Goal: Transaction & Acquisition: Purchase product/service

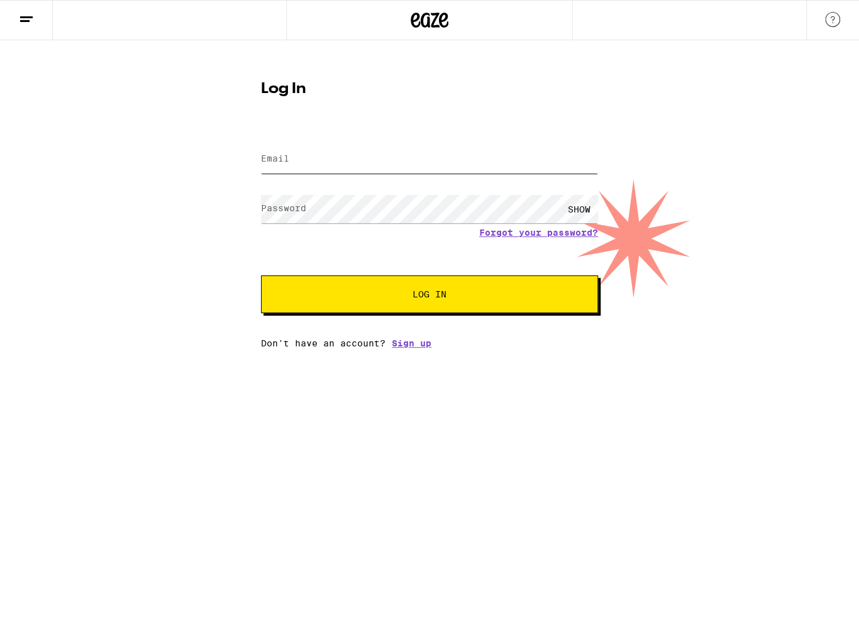
click at [343, 160] on input "Email" at bounding box center [429, 159] width 337 height 28
type input "[EMAIL_ADDRESS][DOMAIN_NAME]"
click at [261, 275] on button "Log In" at bounding box center [429, 294] width 337 height 38
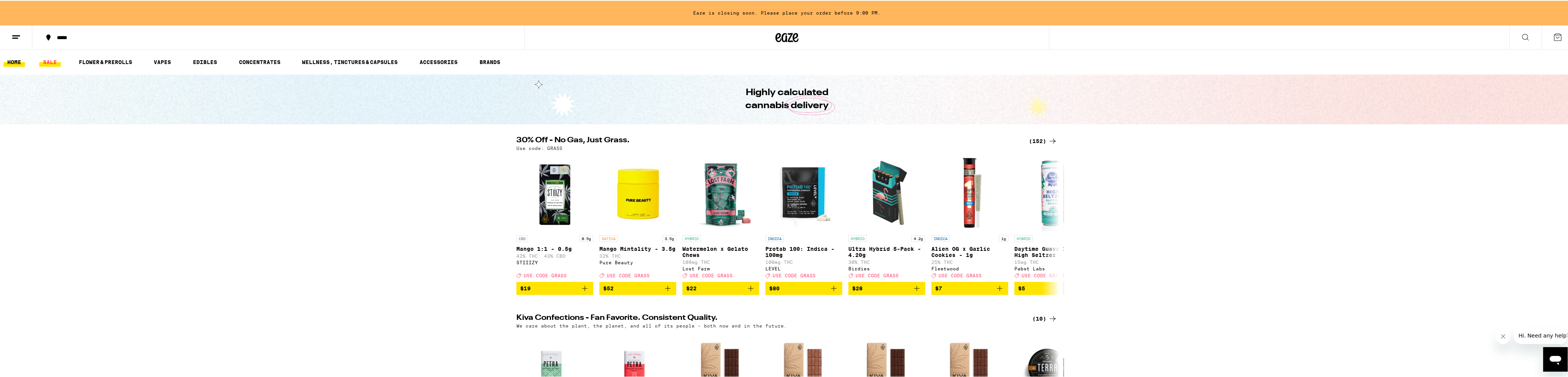
click at [59, 61] on link "SALE" at bounding box center [49, 61] width 21 height 9
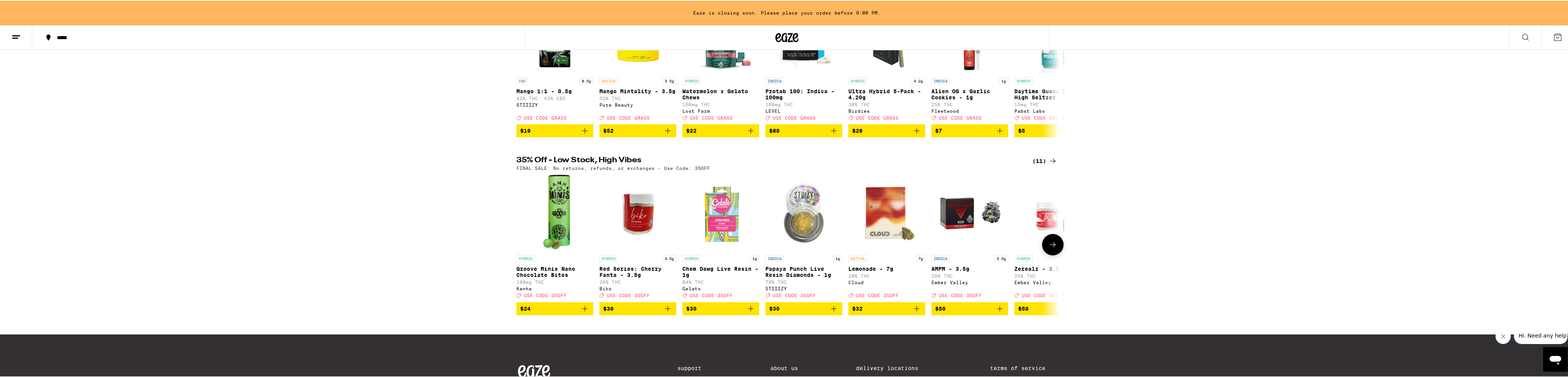
scroll to position [154, 0]
click at [524, 248] on icon at bounding box center [1052, 243] width 9 height 9
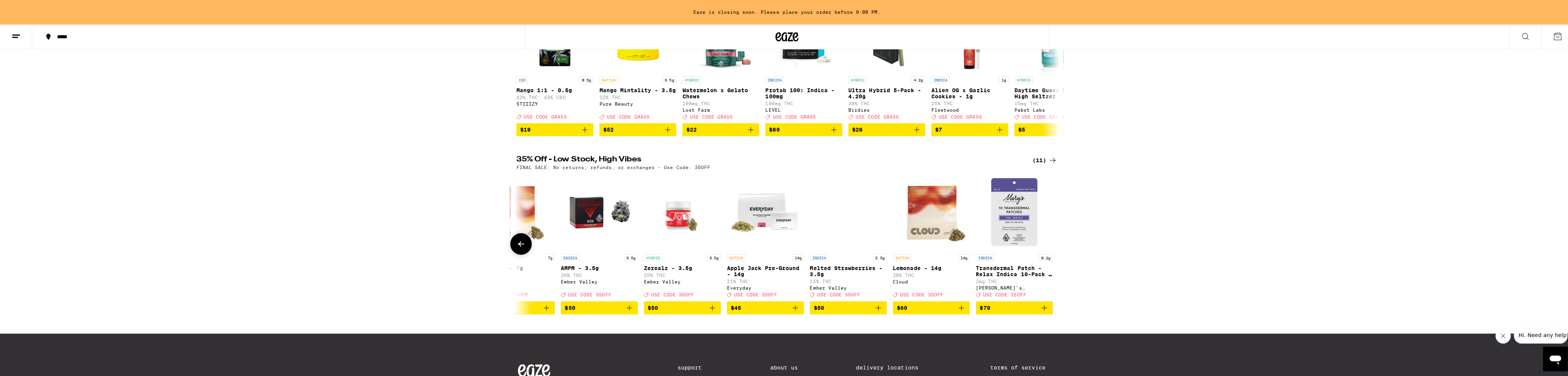
scroll to position [0, 371]
click at [522, 312] on icon "Add to bag" at bounding box center [956, 307] width 9 height 9
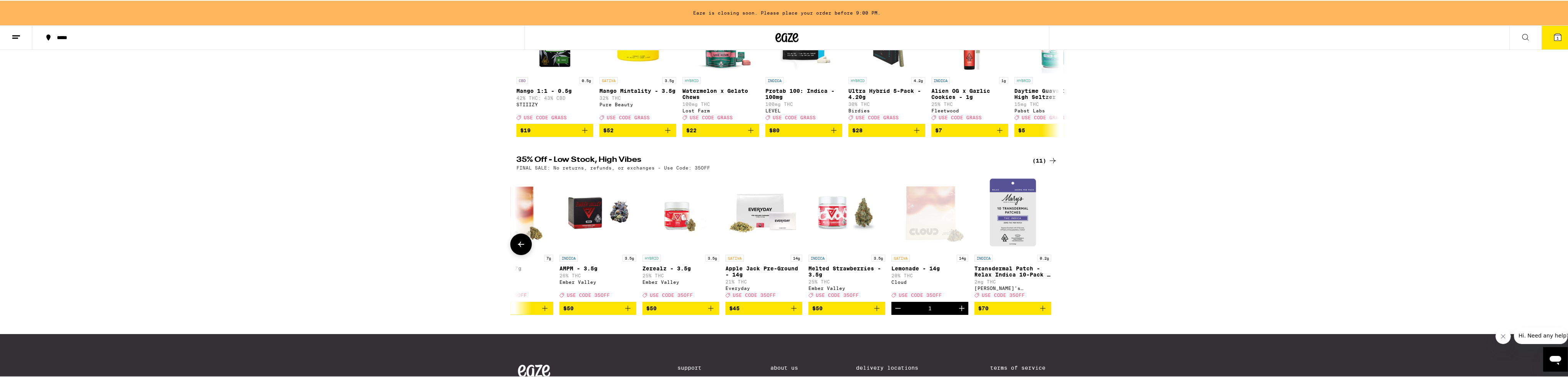
click at [524, 312] on icon "Increment" at bounding box center [961, 307] width 9 height 9
click at [524, 39] on icon at bounding box center [1557, 36] width 7 height 7
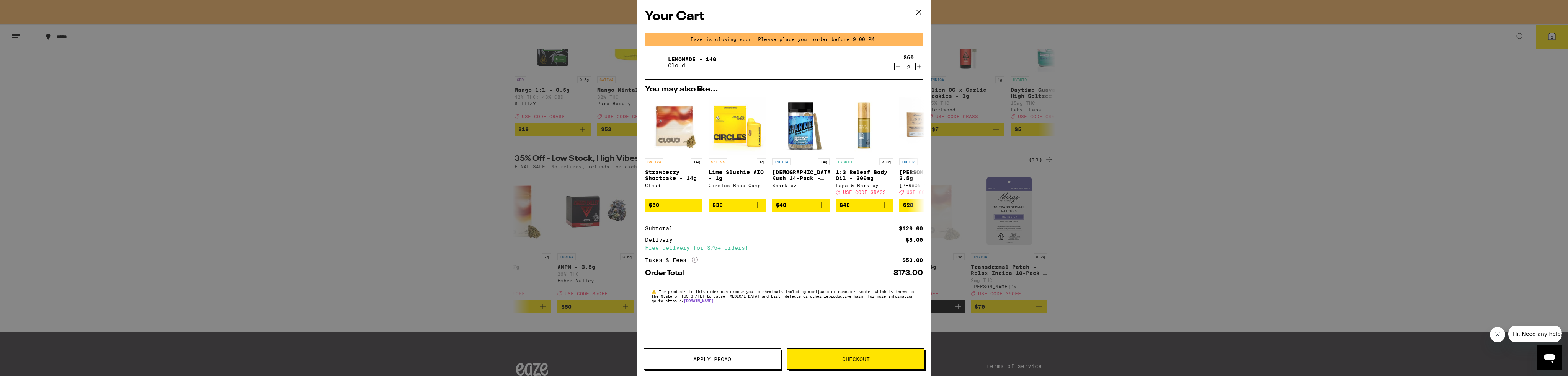
click at [522, 360] on span "Apply Promo" at bounding box center [712, 359] width 137 height 5
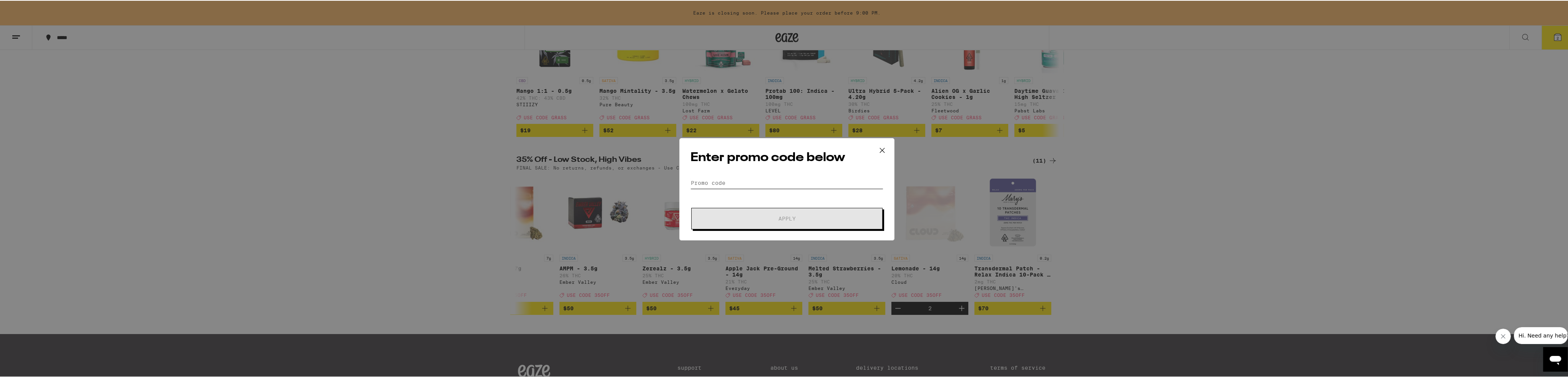
click at [524, 183] on input "Promo Code" at bounding box center [787, 182] width 193 height 12
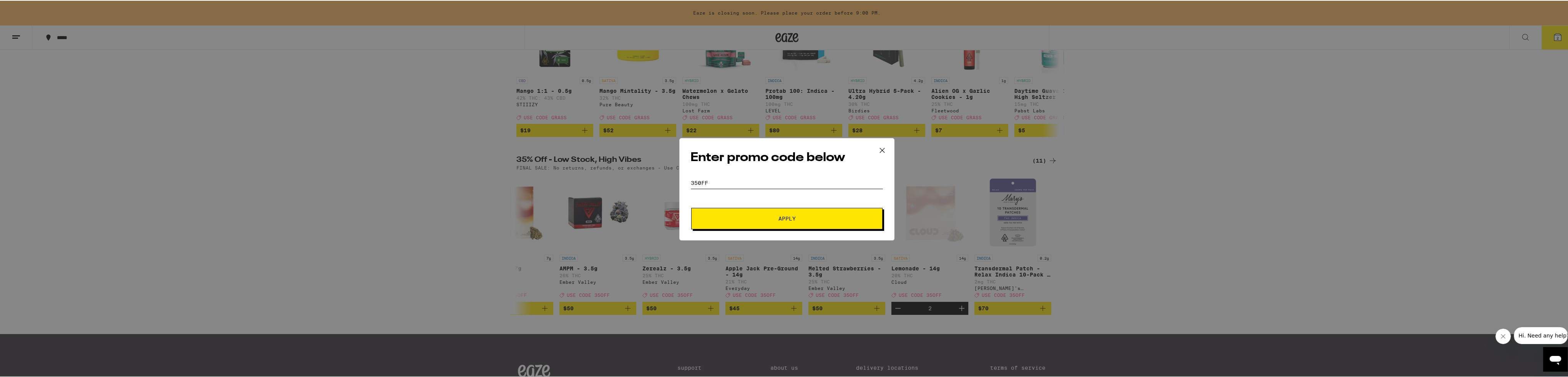
type input "350ff"
click at [524, 212] on button "Apply" at bounding box center [786, 218] width 191 height 21
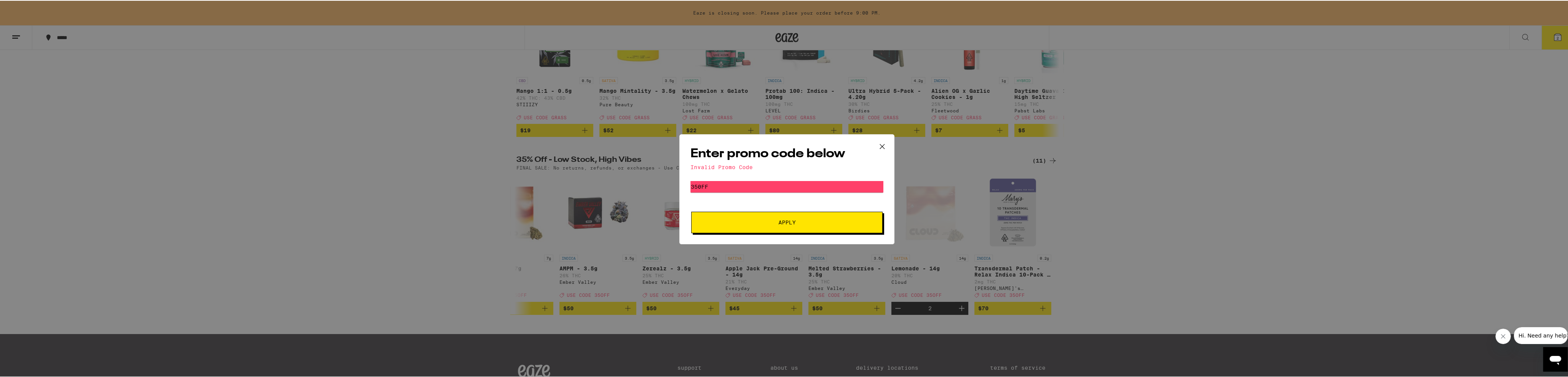
click at [524, 144] on icon at bounding box center [882, 146] width 12 height 12
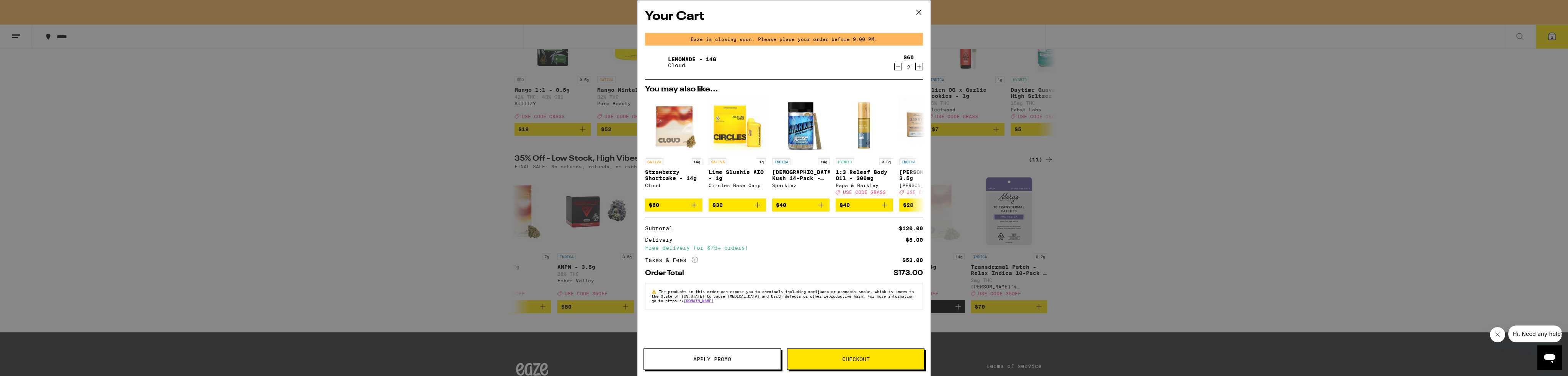
click at [522, 10] on icon at bounding box center [919, 12] width 12 height 12
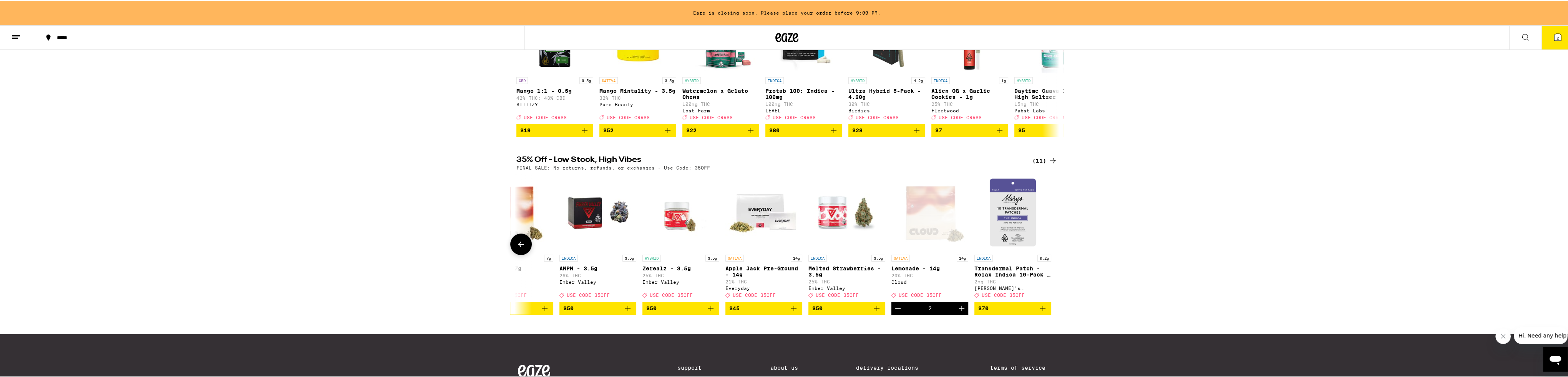
click at [524, 314] on button "Decrement" at bounding box center [897, 307] width 13 height 13
click at [524, 312] on icon "Decrement" at bounding box center [897, 307] width 9 height 9
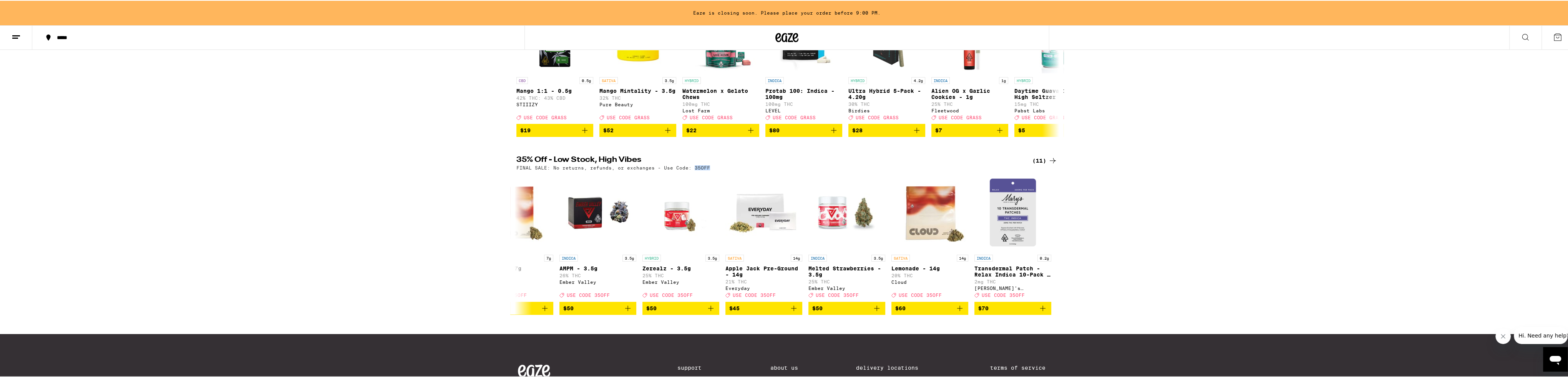
drag, startPoint x: 685, startPoint y: 173, endPoint x: 700, endPoint y: 173, distance: 15.0
click at [524, 170] on p "FINAL SALE: No returns, refunds, or exchanges - Use Code: 35OFF" at bounding box center [613, 167] width 194 height 5
copy p "35OFF"
click at [524, 35] on button at bounding box center [1557, 37] width 32 height 24
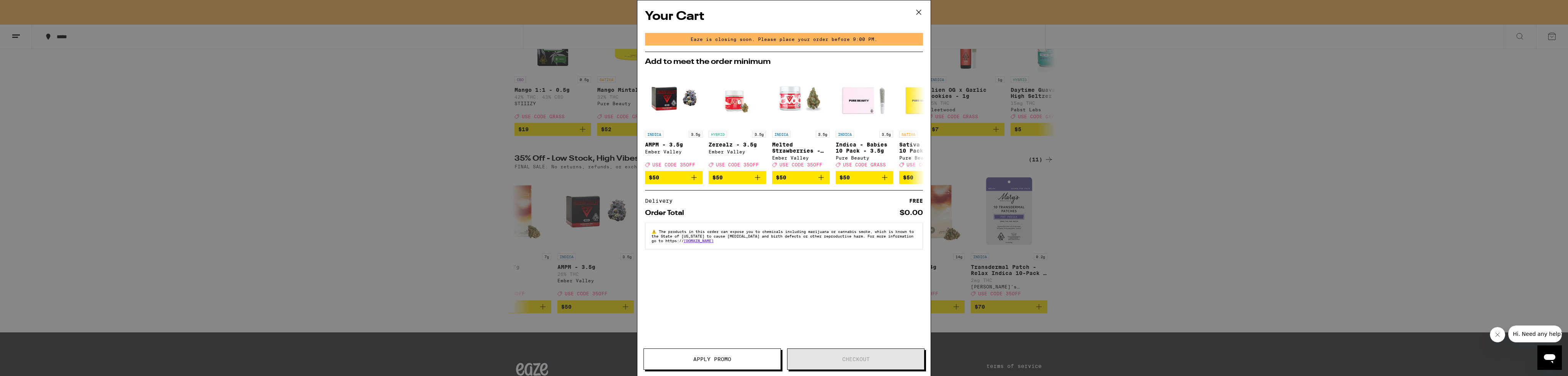
click at [522, 198] on div "Your Cart Eaze is closing soon. Please place your order before 9:00 PM. Add to …" at bounding box center [784, 188] width 1568 height 376
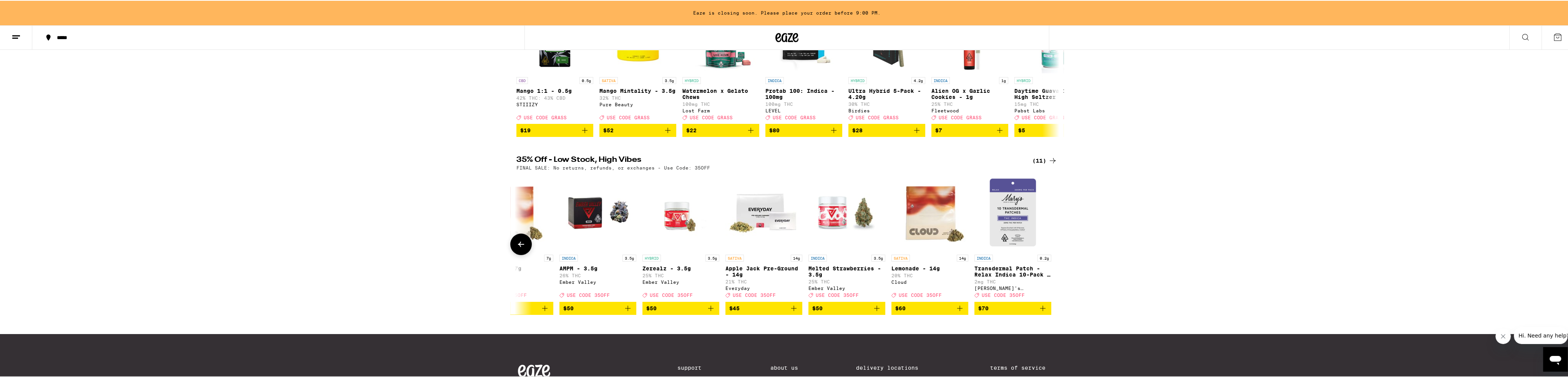
click at [524, 312] on icon "Add to bag" at bounding box center [959, 307] width 9 height 9
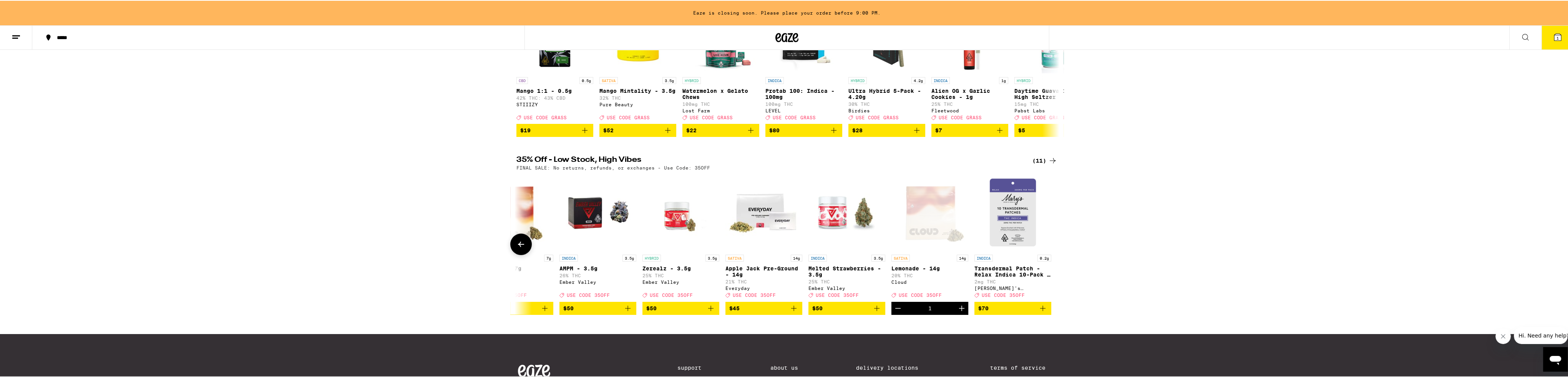
click at [524, 312] on icon "Add to bag" at bounding box center [877, 307] width 9 height 9
click at [524, 38] on button "2" at bounding box center [1557, 37] width 32 height 24
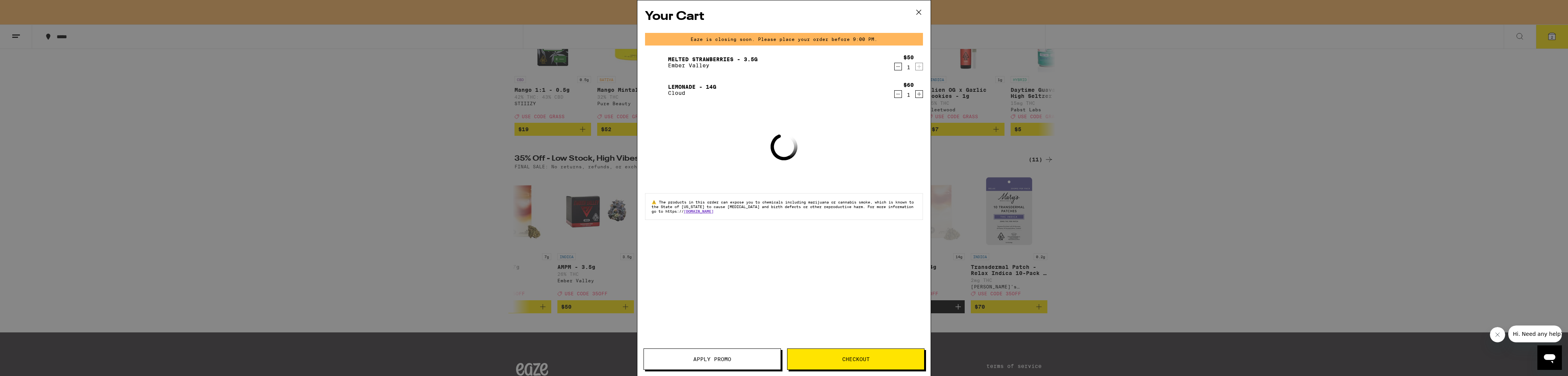
click at [522, 353] on button "Apply Promo" at bounding box center [712, 359] width 138 height 21
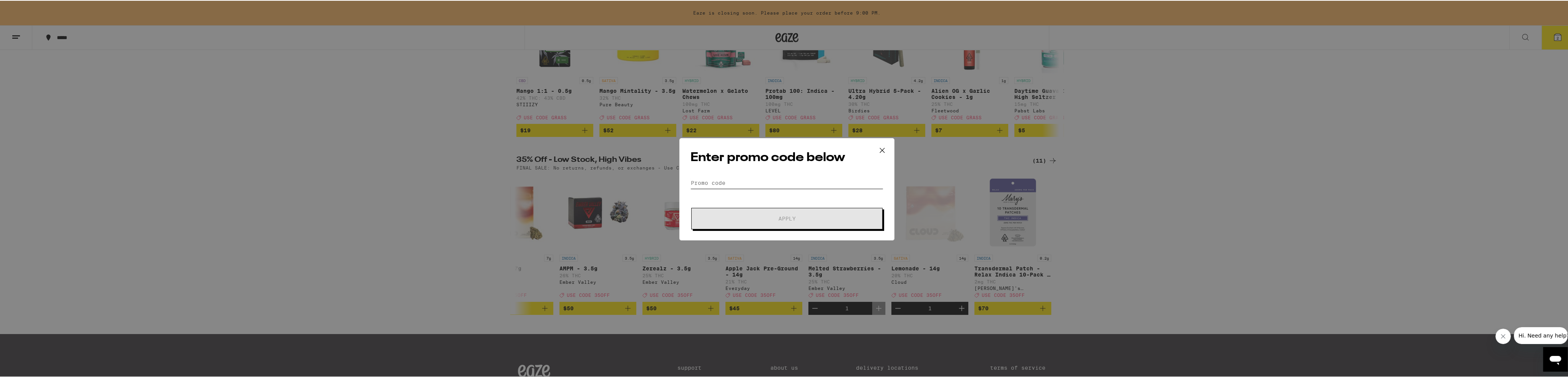
click at [524, 181] on input "Promo Code" at bounding box center [787, 182] width 193 height 12
paste input "35OFF"
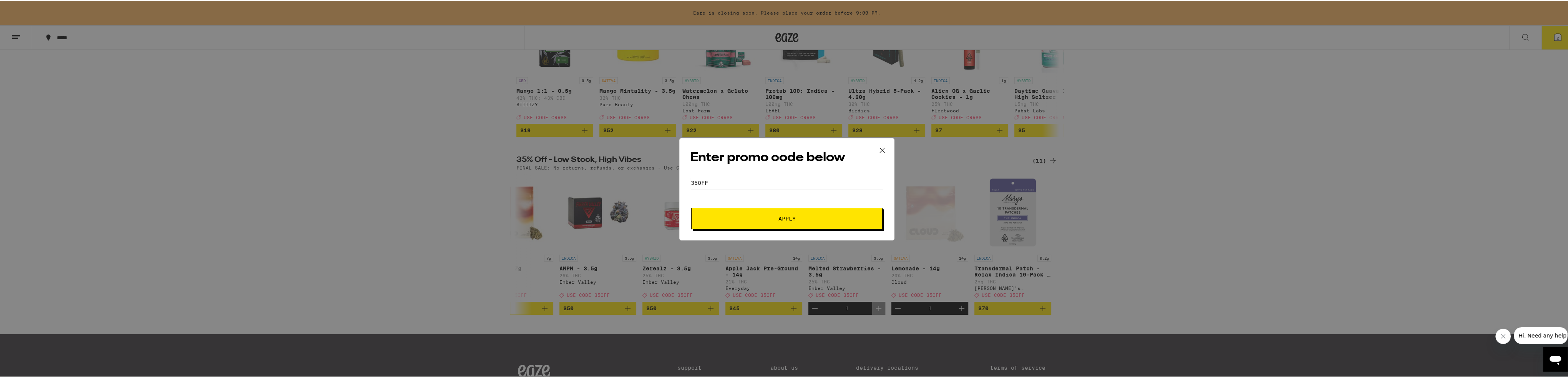
type input "35OFF"
click at [524, 216] on span "Apply" at bounding box center [787, 218] width 138 height 5
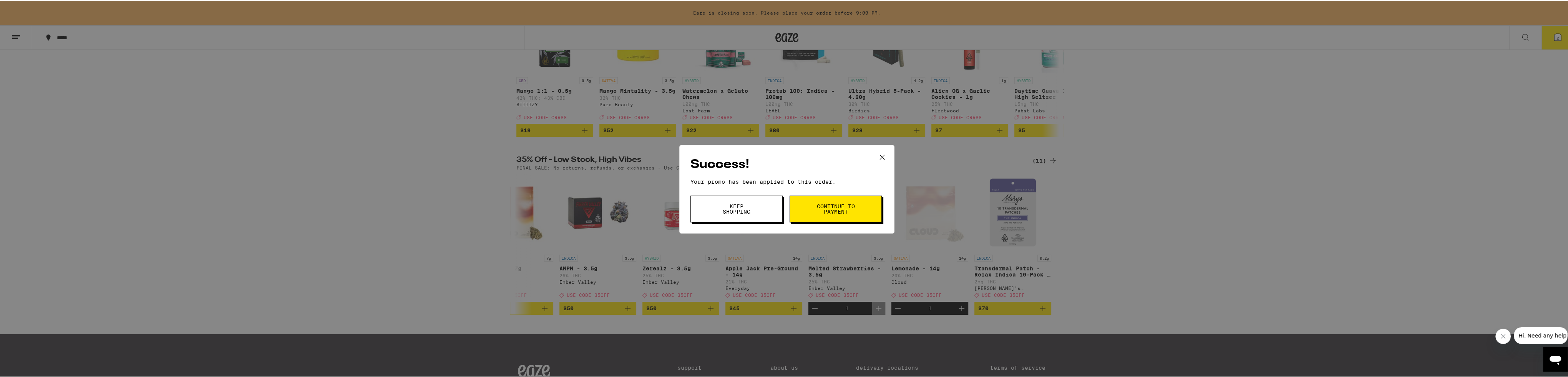
click at [524, 208] on span "Keep Shopping" at bounding box center [737, 209] width 39 height 11
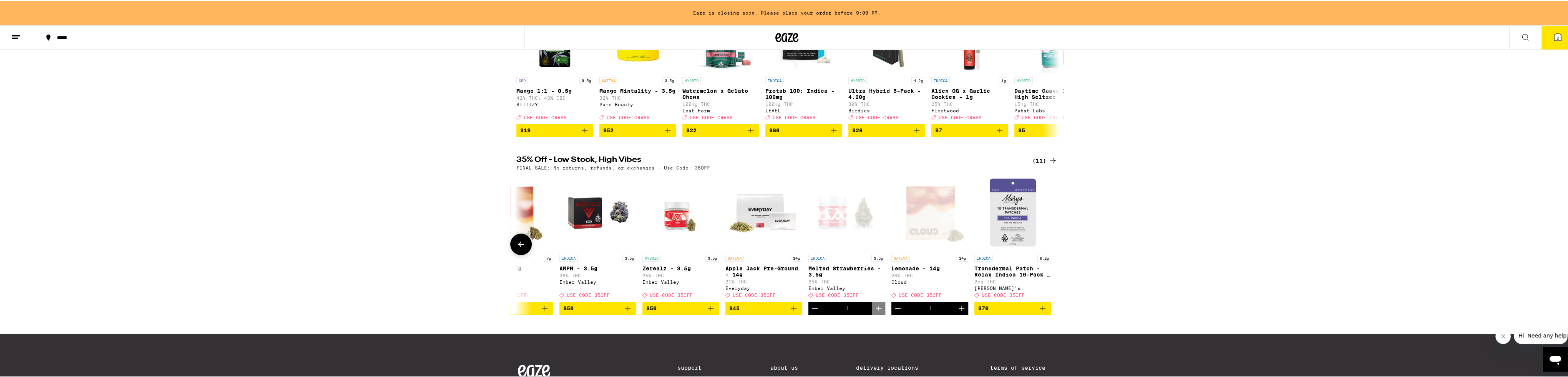
click at [524, 312] on icon "Increment" at bounding box center [961, 307] width 9 height 9
click at [524, 312] on icon "Decrement" at bounding box center [814, 307] width 9 height 9
click at [524, 33] on icon at bounding box center [1557, 36] width 9 height 9
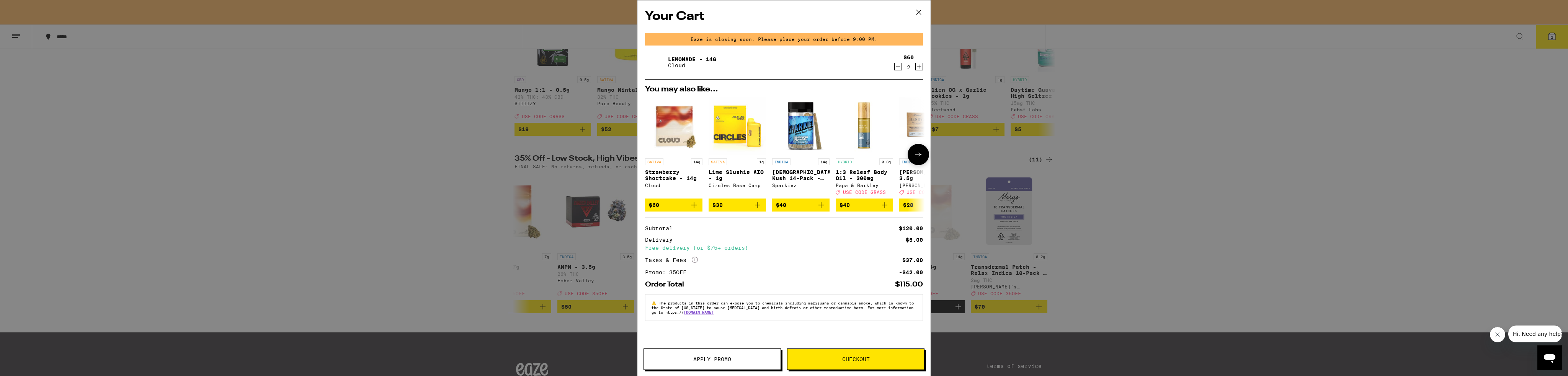
click at [522, 161] on button at bounding box center [918, 154] width 21 height 21
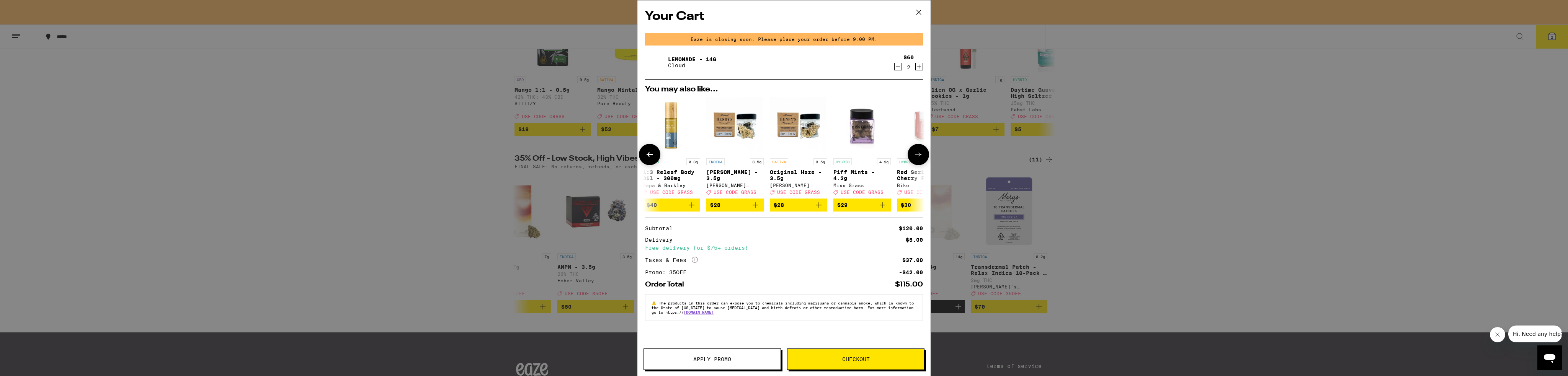
scroll to position [0, 194]
click at [522, 161] on button at bounding box center [918, 154] width 21 height 21
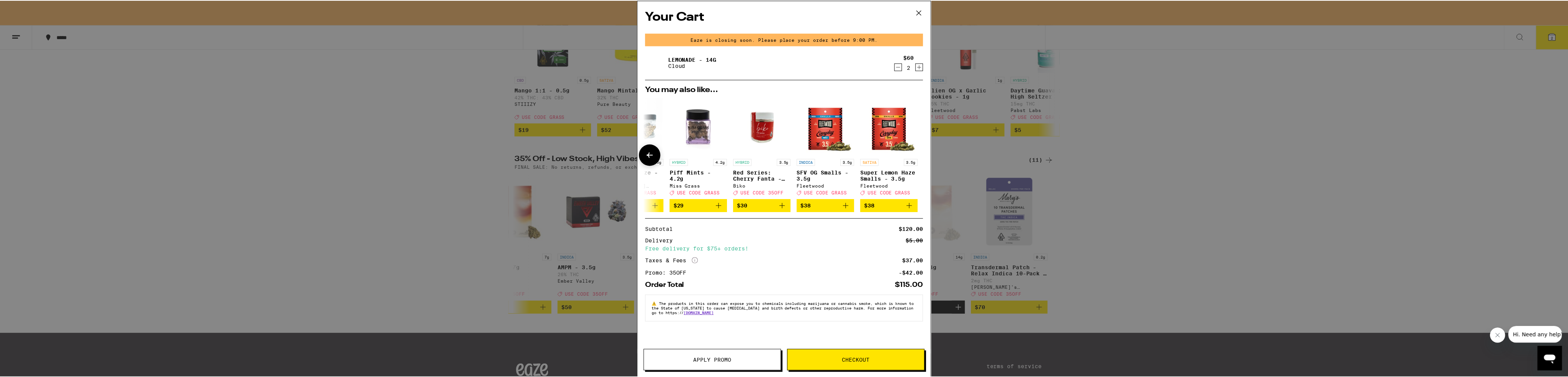
scroll to position [0, 359]
click at [524, 162] on div at bounding box center [921, 154] width 21 height 21
click at [524, 174] on div "Your Cart Eaze is closing soon. Please place your order before 9:00 PM. Lemonad…" at bounding box center [787, 188] width 1573 height 377
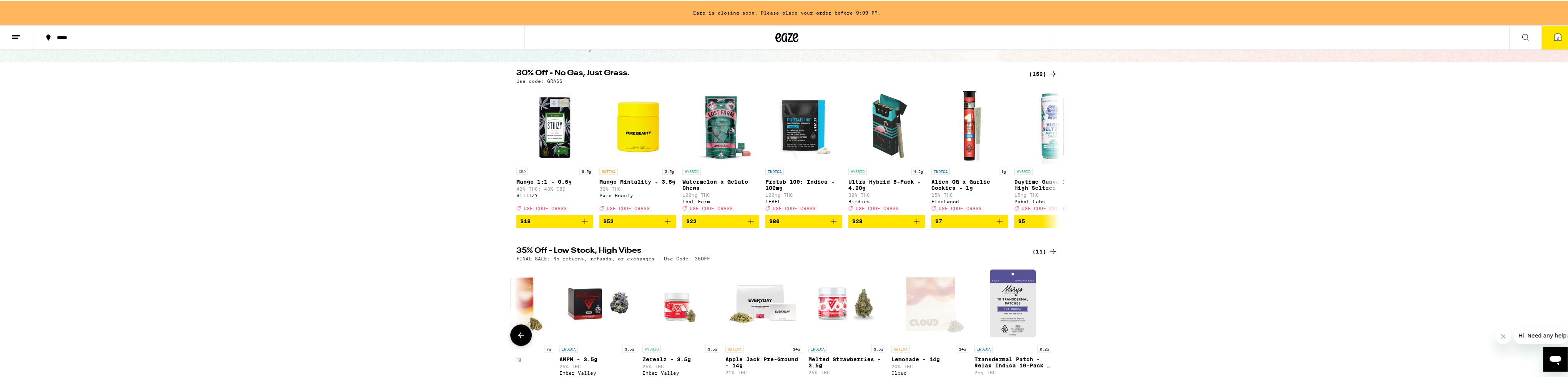
scroll to position [38, 0]
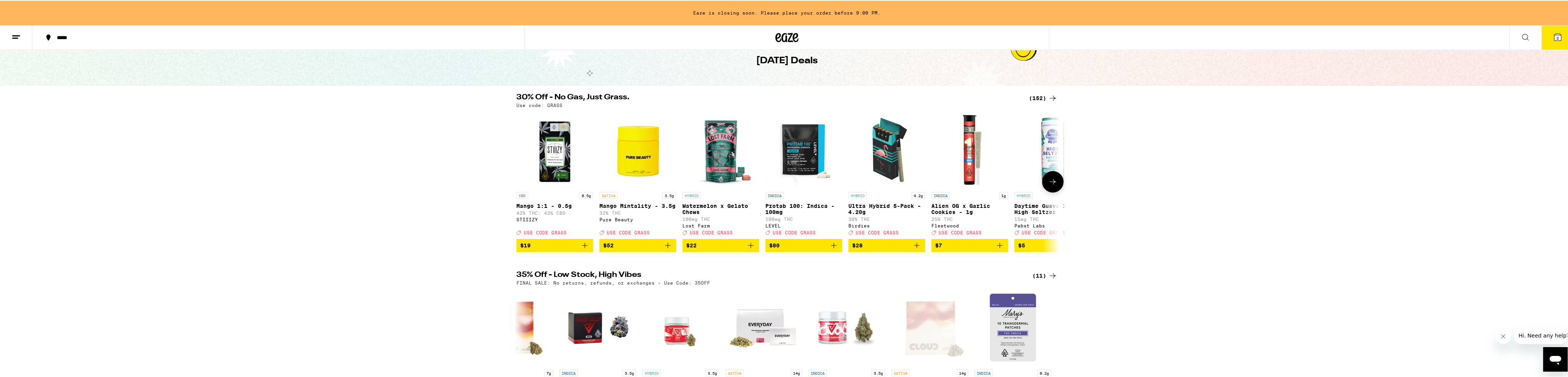
click at [524, 182] on icon at bounding box center [1052, 181] width 9 height 9
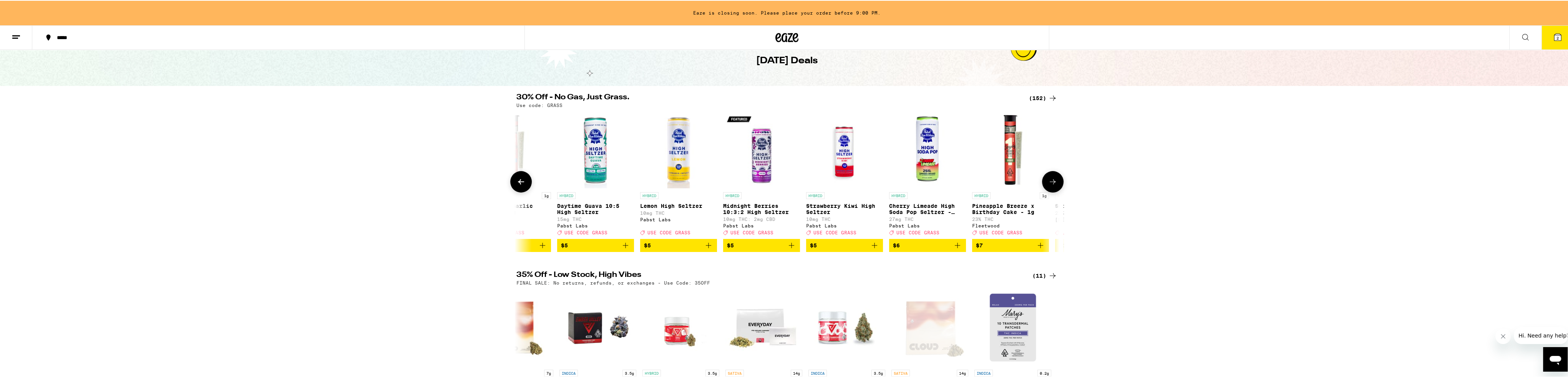
click at [524, 182] on icon at bounding box center [1052, 181] width 9 height 9
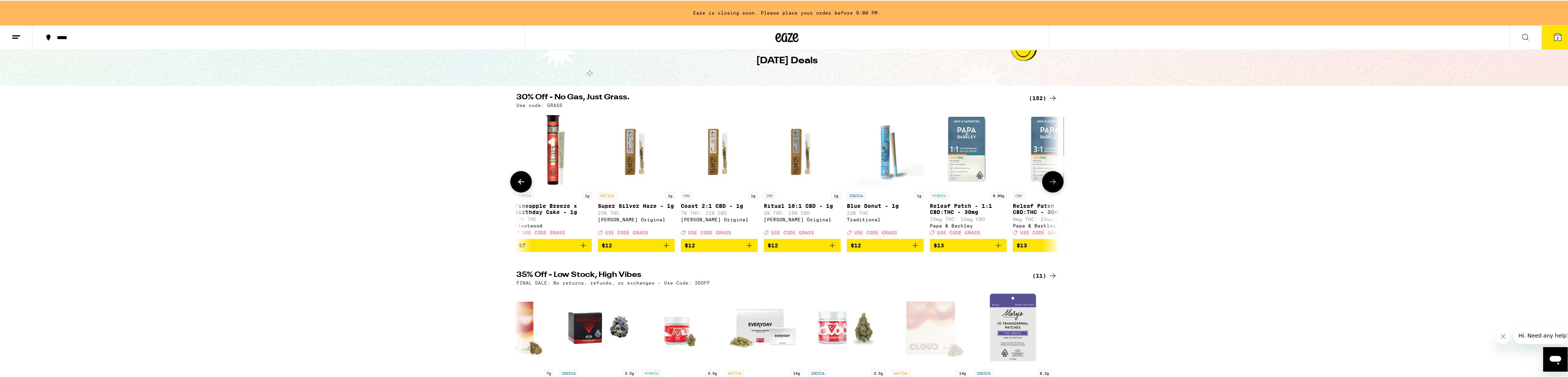
click at [524, 182] on icon at bounding box center [1052, 181] width 9 height 9
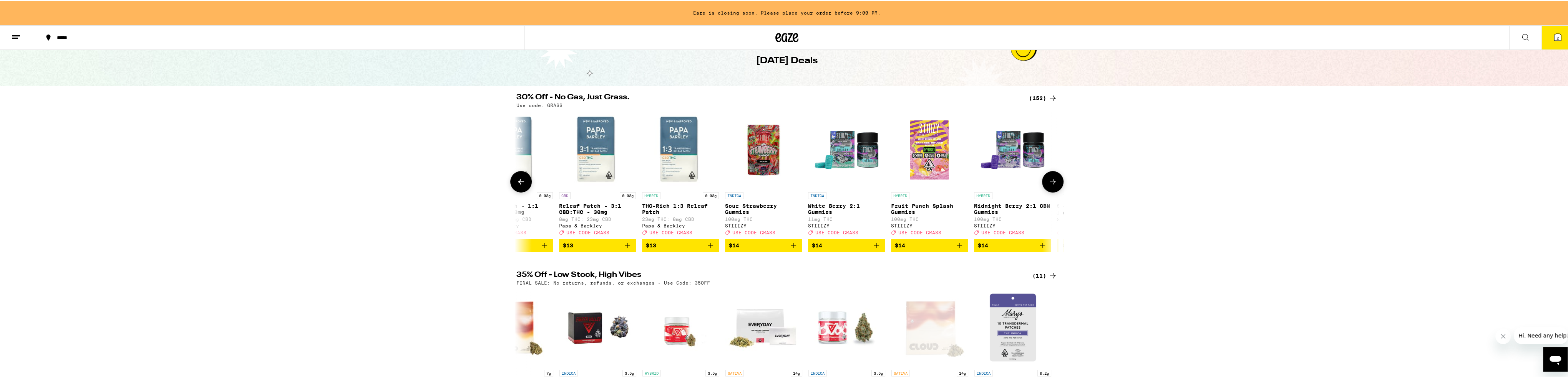
click at [524, 182] on icon at bounding box center [1052, 181] width 9 height 9
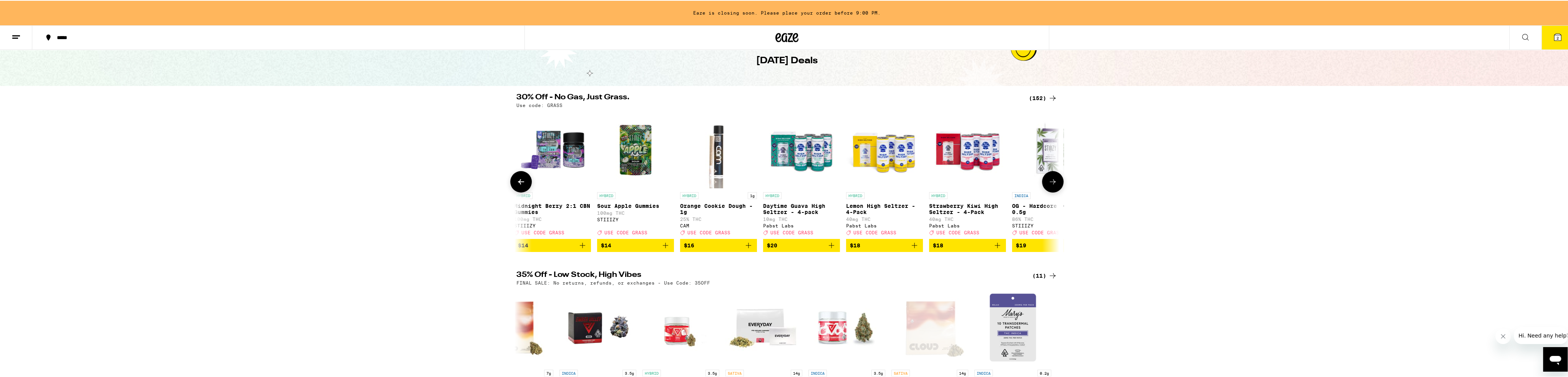
click at [524, 182] on icon at bounding box center [1052, 181] width 9 height 9
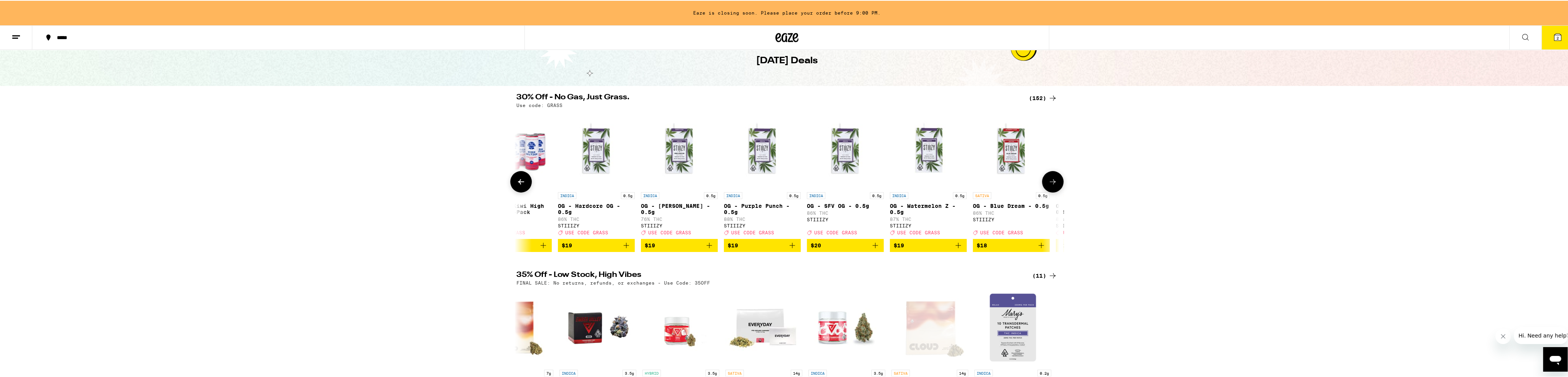
click at [524, 182] on icon at bounding box center [1052, 181] width 9 height 9
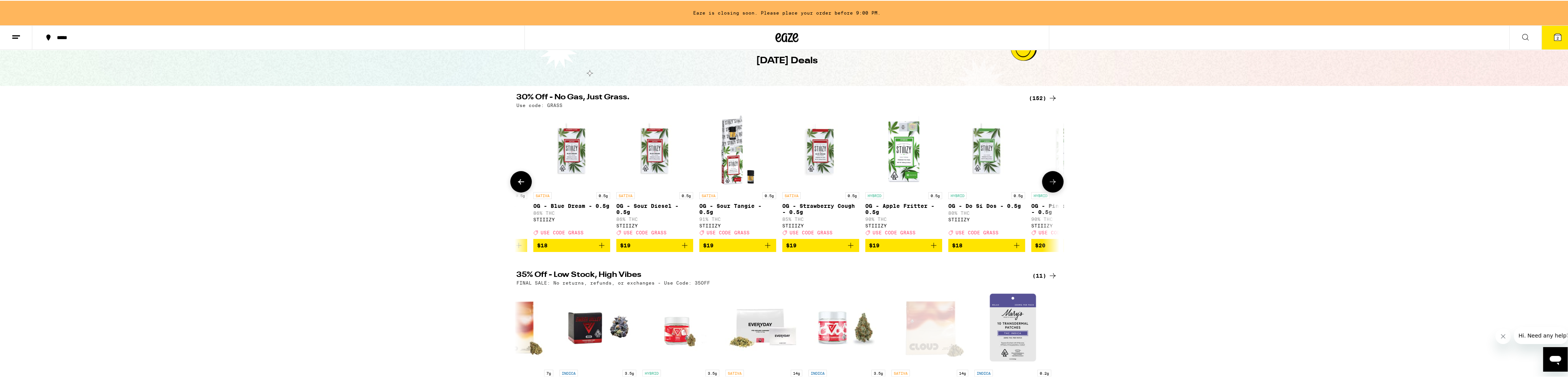
click at [524, 182] on icon at bounding box center [1052, 181] width 9 height 9
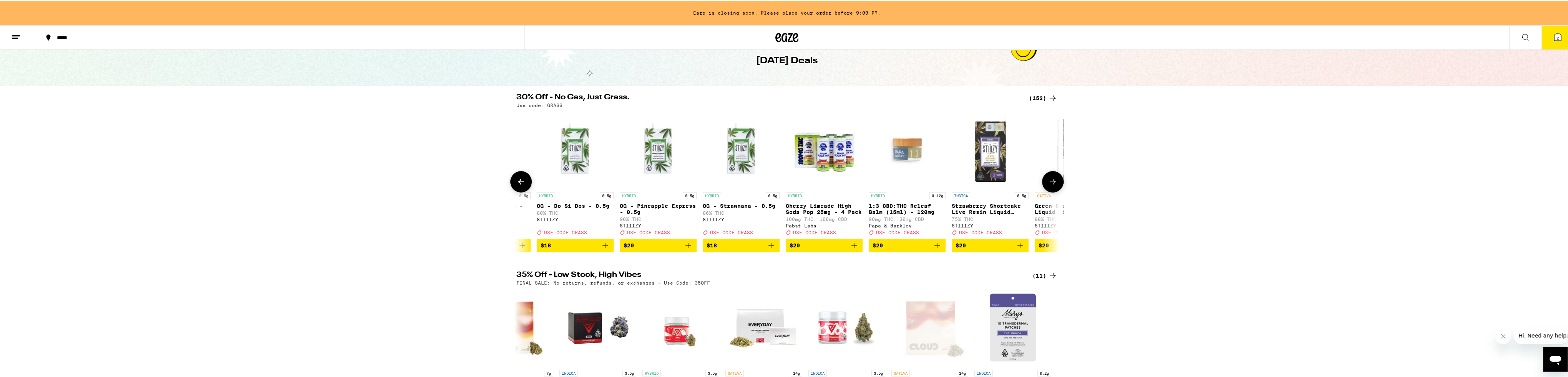
click at [524, 182] on icon at bounding box center [1052, 181] width 9 height 9
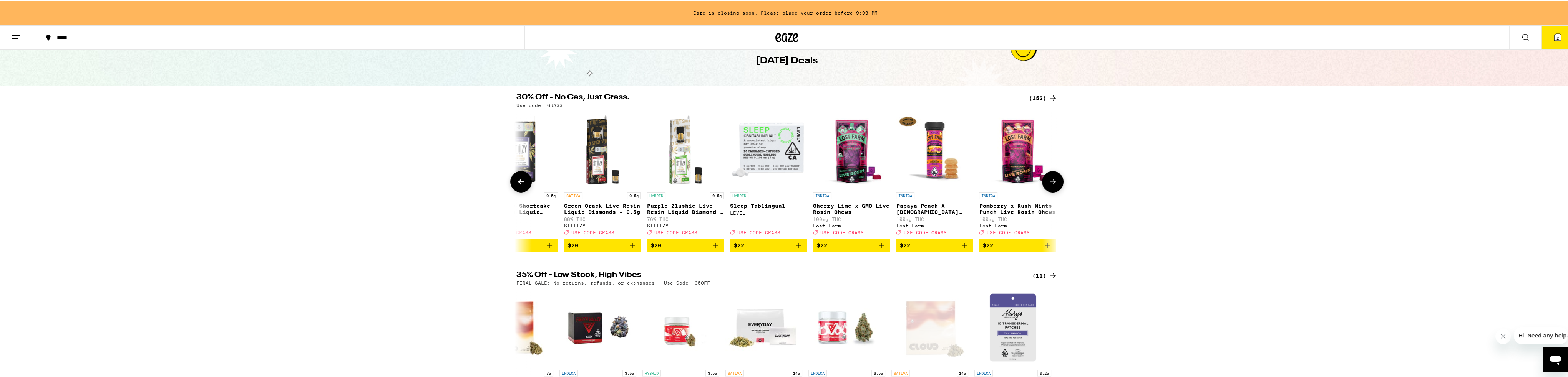
click at [524, 182] on icon at bounding box center [1052, 181] width 9 height 9
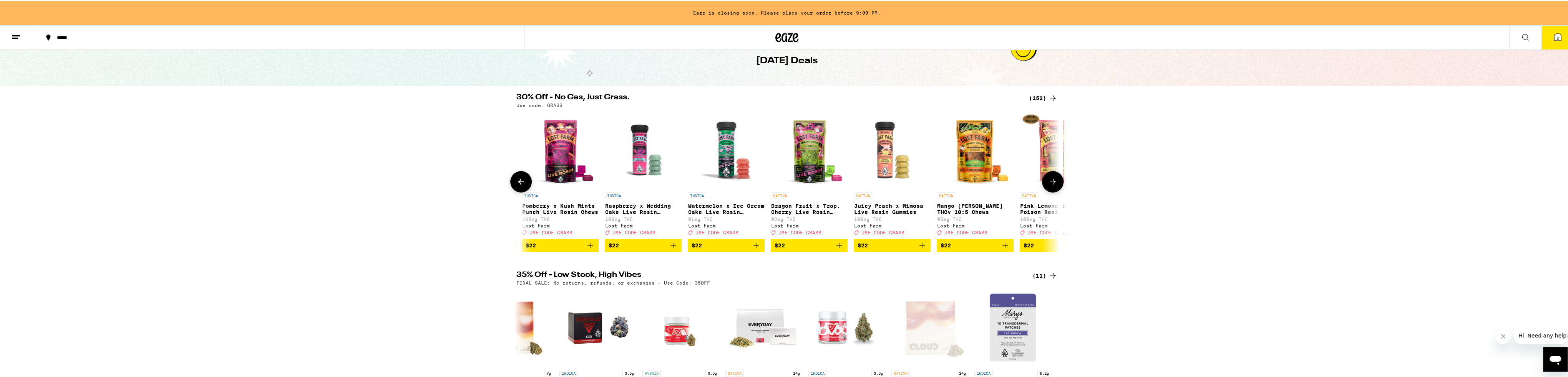
click at [524, 182] on icon at bounding box center [1052, 181] width 9 height 9
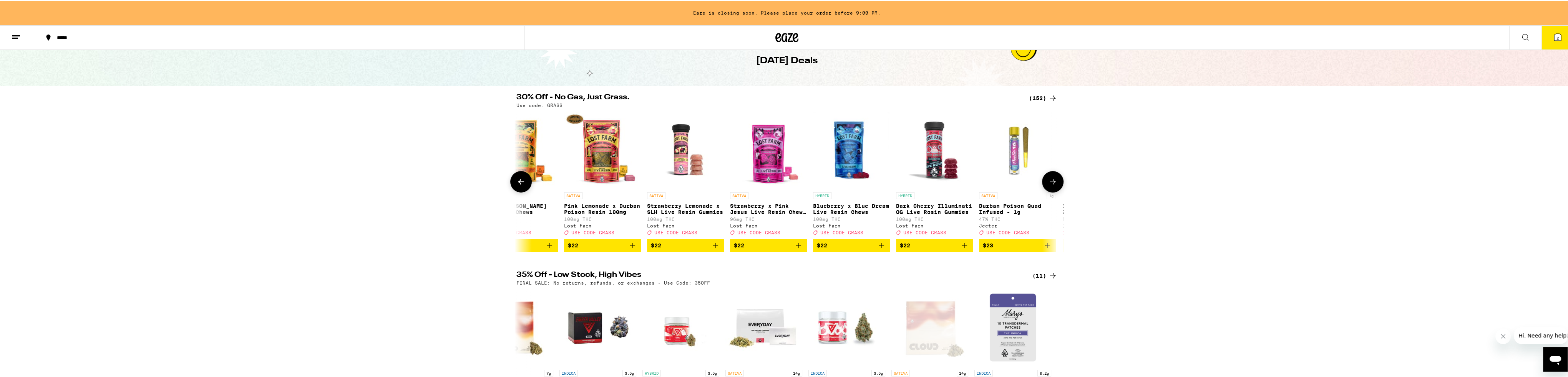
click at [524, 182] on icon at bounding box center [1052, 181] width 9 height 9
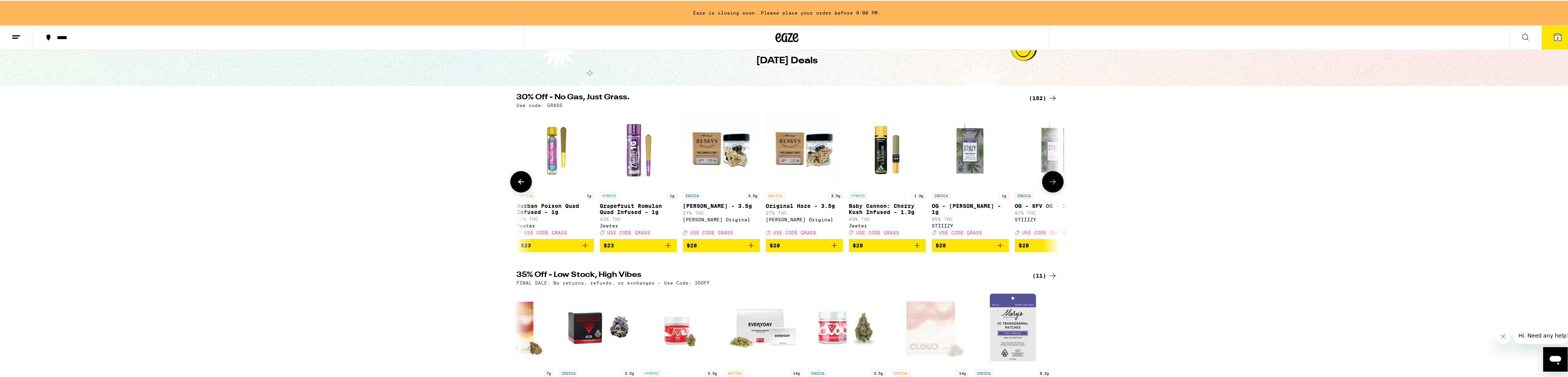
click at [524, 182] on icon at bounding box center [1052, 181] width 9 height 9
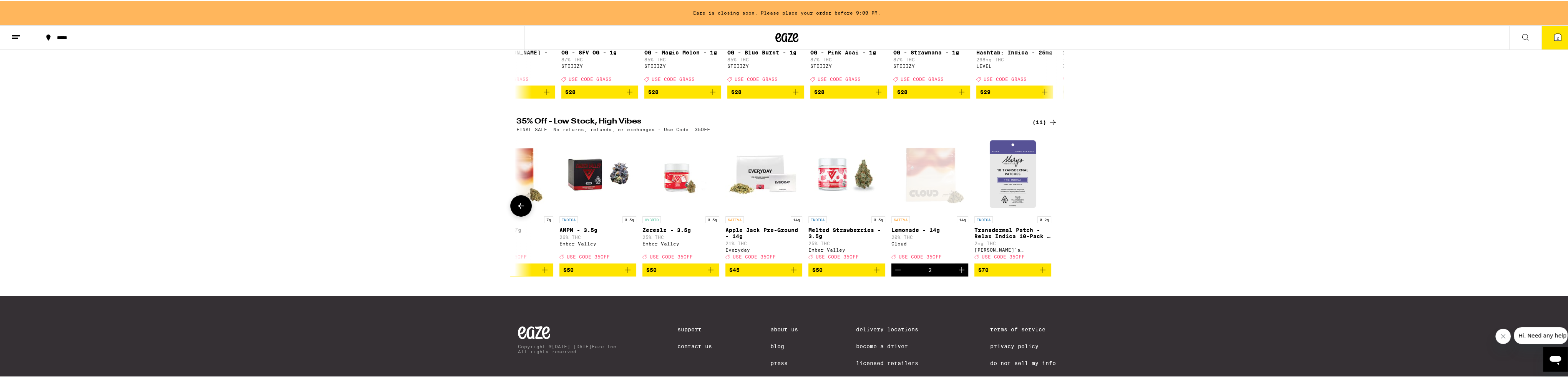
scroll to position [0, 5432]
click at [520, 208] on icon at bounding box center [521, 205] width 6 height 5
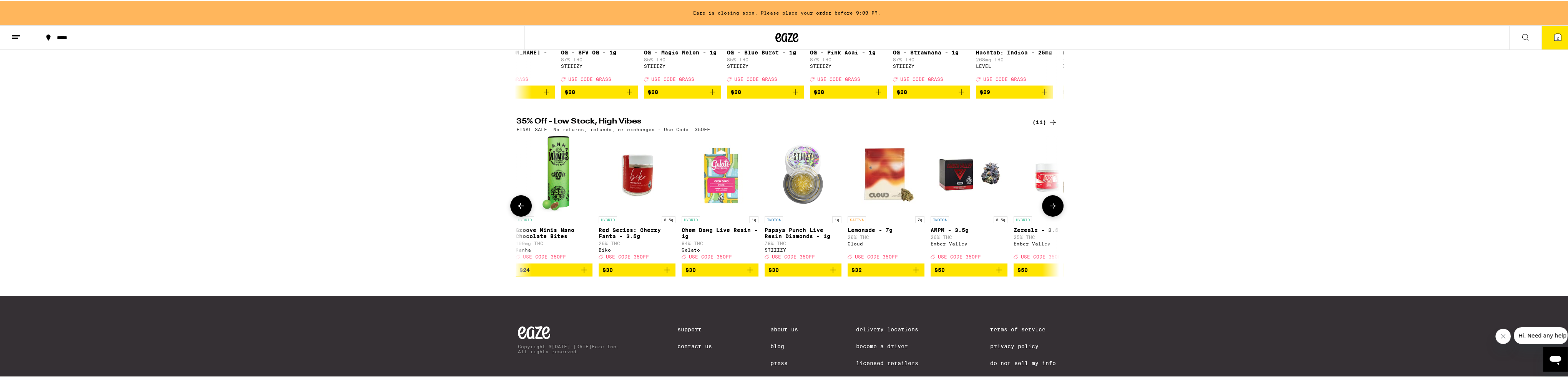
scroll to position [0, 0]
click at [524, 214] on button at bounding box center [1052, 205] width 21 height 21
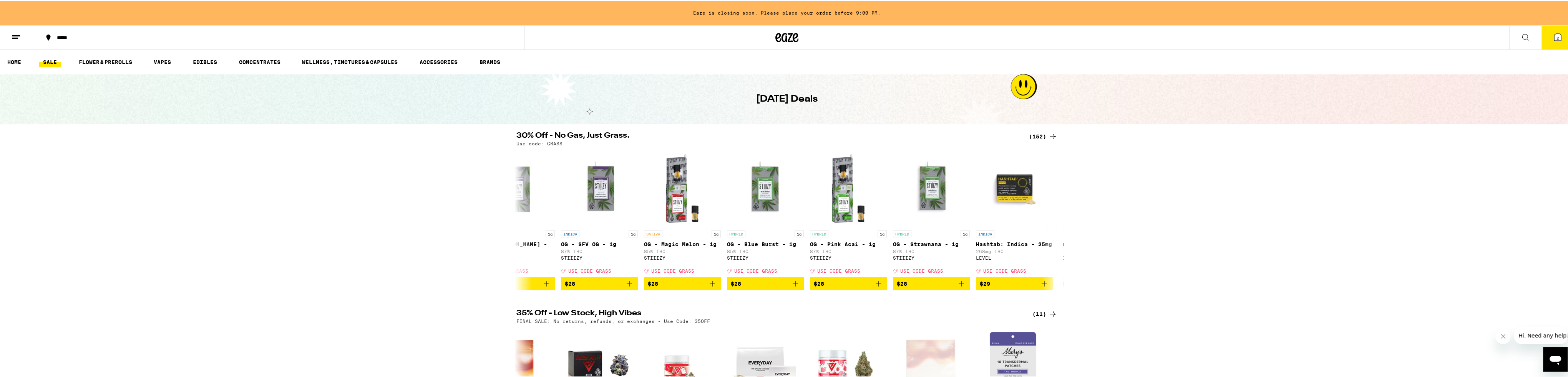
click at [114, 66] on ul "HOME SALE FLOWER & PREROLLS VAPES EDIBLES CONCENTRATES WELLNESS, TINCTURES & CA…" at bounding box center [787, 61] width 1573 height 24
click at [114, 63] on link "FLOWER & PREROLLS" at bounding box center [106, 61] width 61 height 9
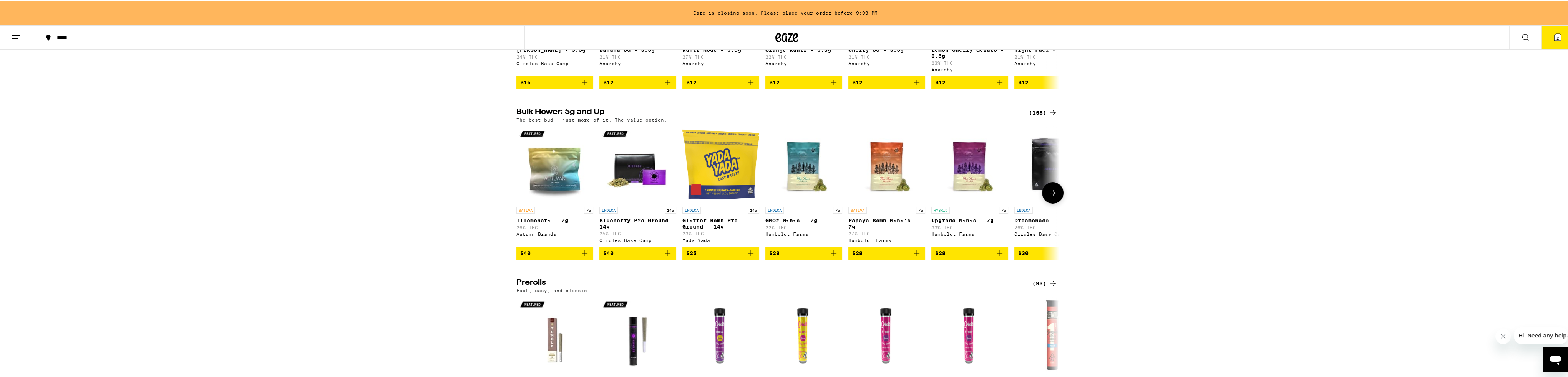
scroll to position [192, 0]
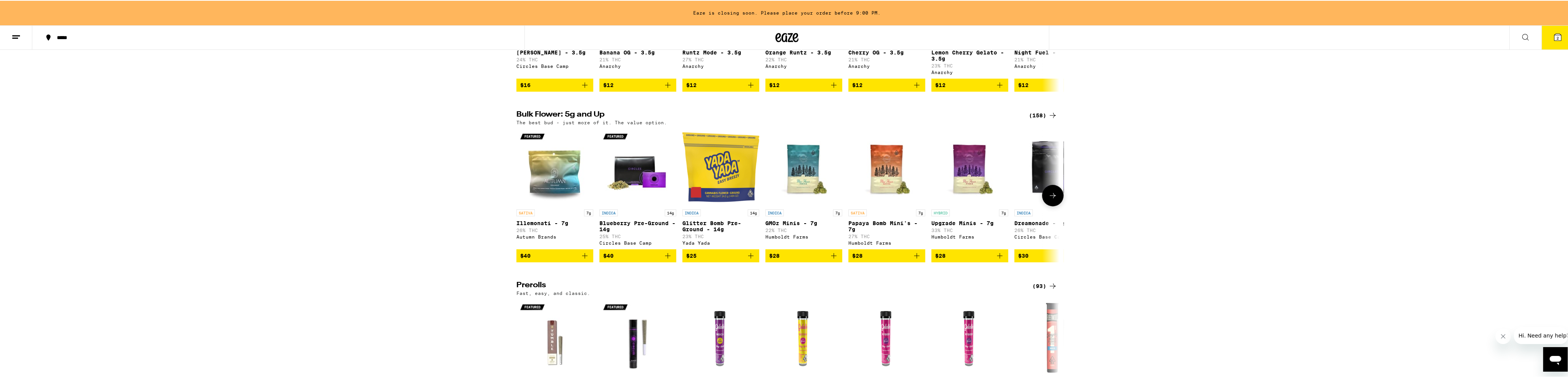
click at [524, 206] on button at bounding box center [1052, 195] width 21 height 21
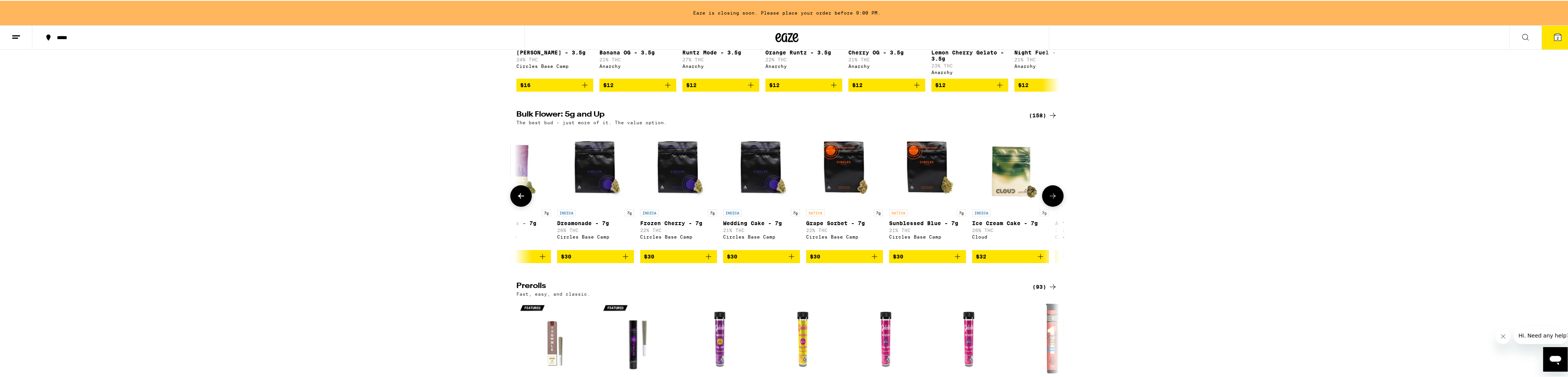
click at [524, 200] on icon at bounding box center [1052, 195] width 9 height 9
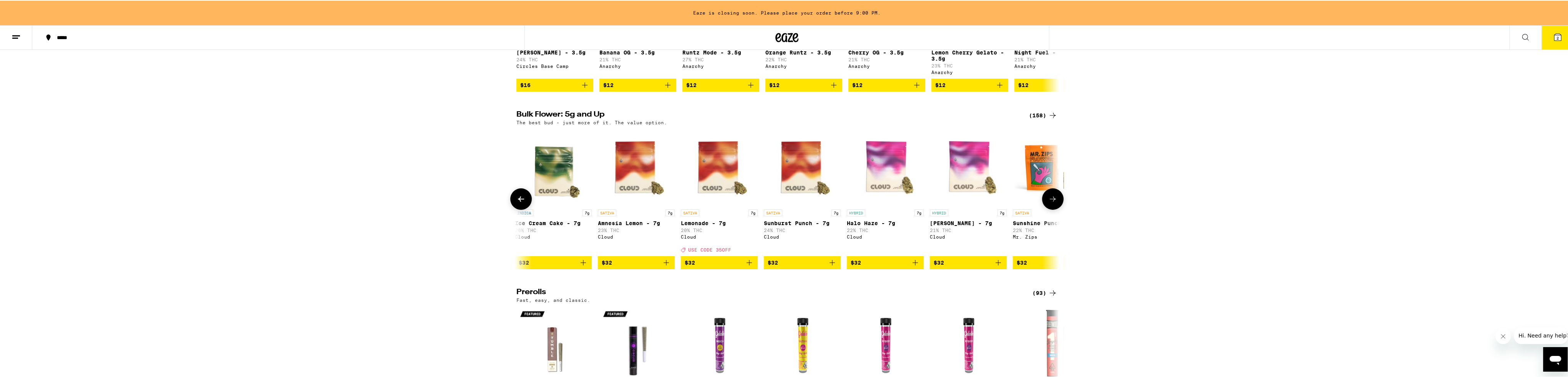
click at [524, 203] on icon at bounding box center [1052, 198] width 9 height 9
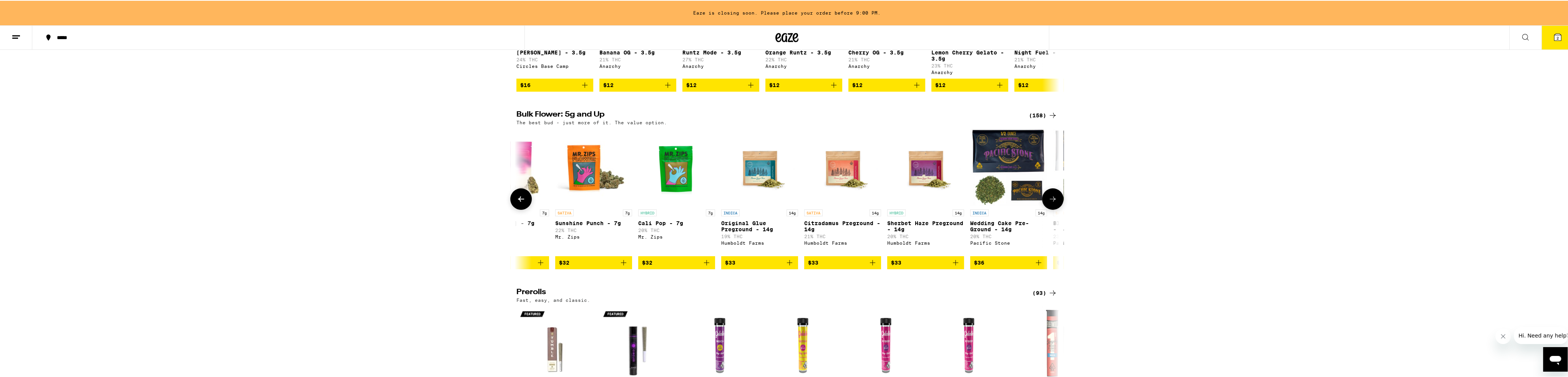
click at [524, 203] on icon at bounding box center [1052, 198] width 9 height 9
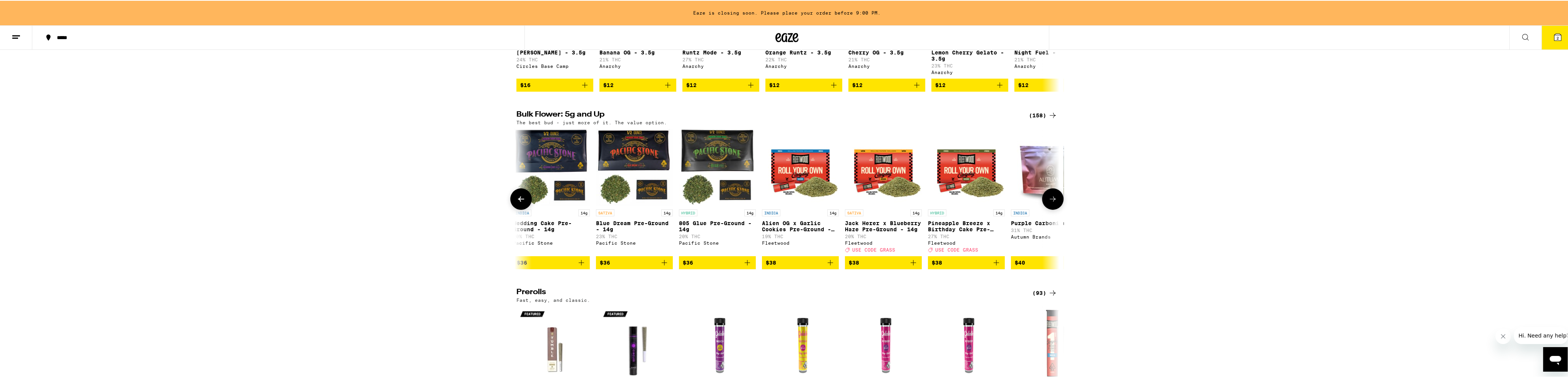
click at [524, 203] on icon at bounding box center [1052, 198] width 9 height 9
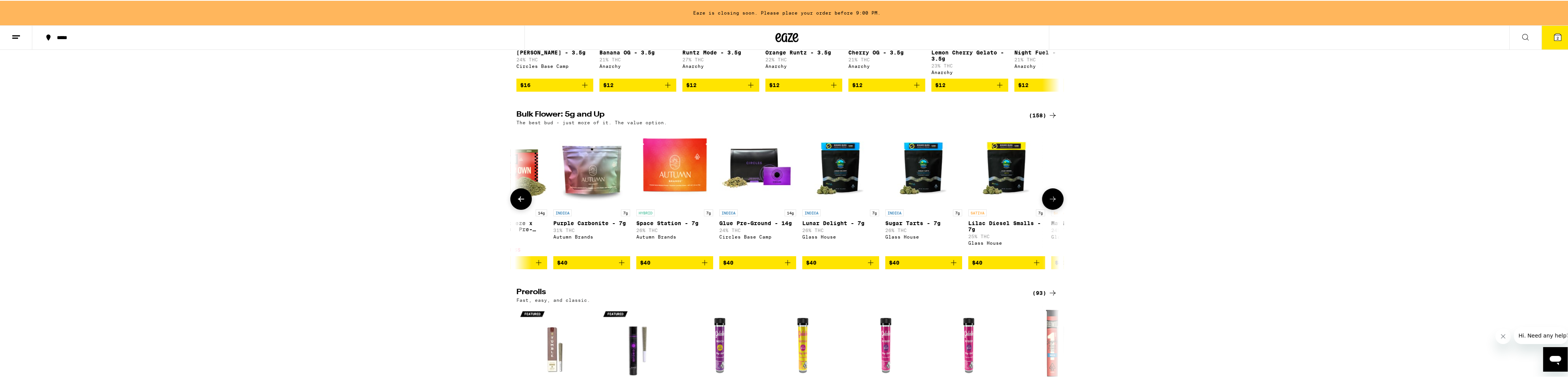
click at [524, 203] on icon at bounding box center [1052, 198] width 9 height 9
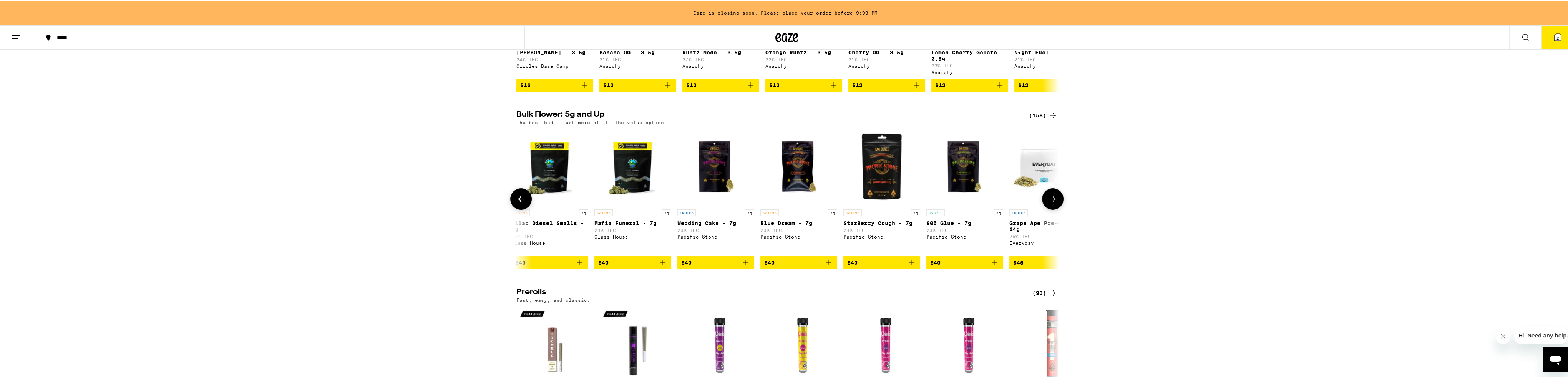
click at [524, 203] on icon at bounding box center [1052, 198] width 9 height 9
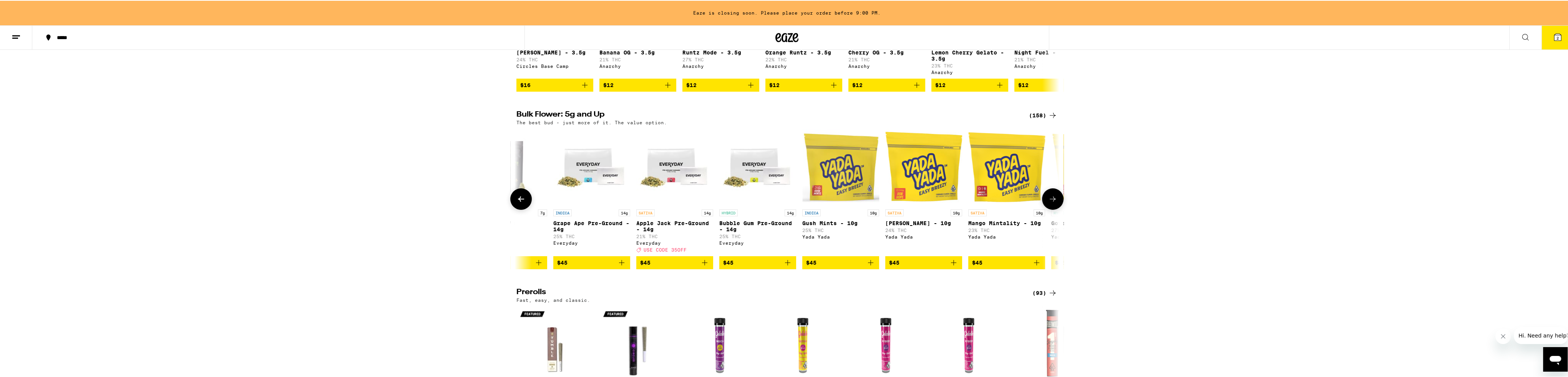
scroll to position [0, 3201]
click at [524, 203] on icon at bounding box center [1052, 198] width 9 height 9
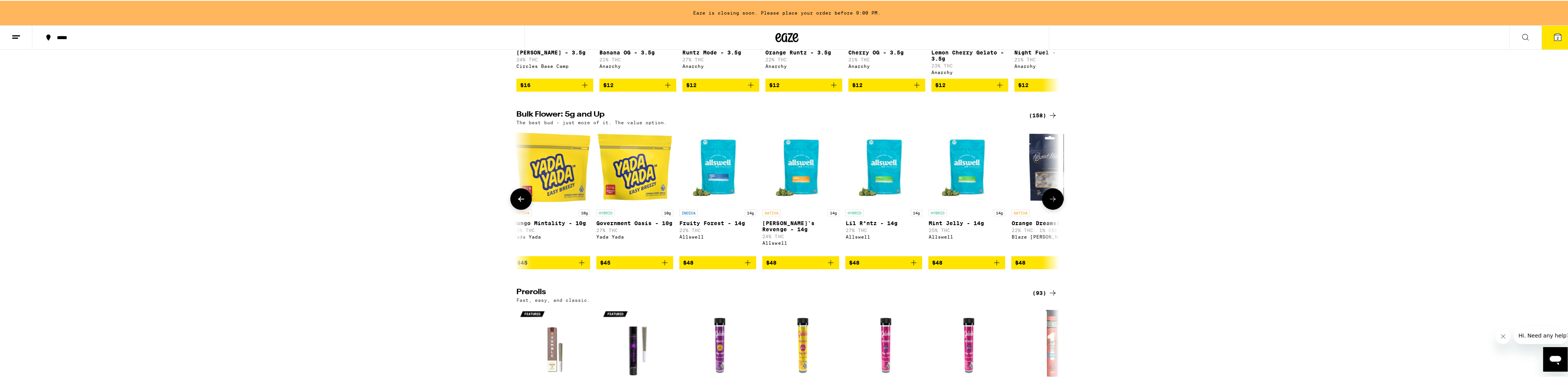
click at [524, 203] on icon at bounding box center [1052, 198] width 9 height 9
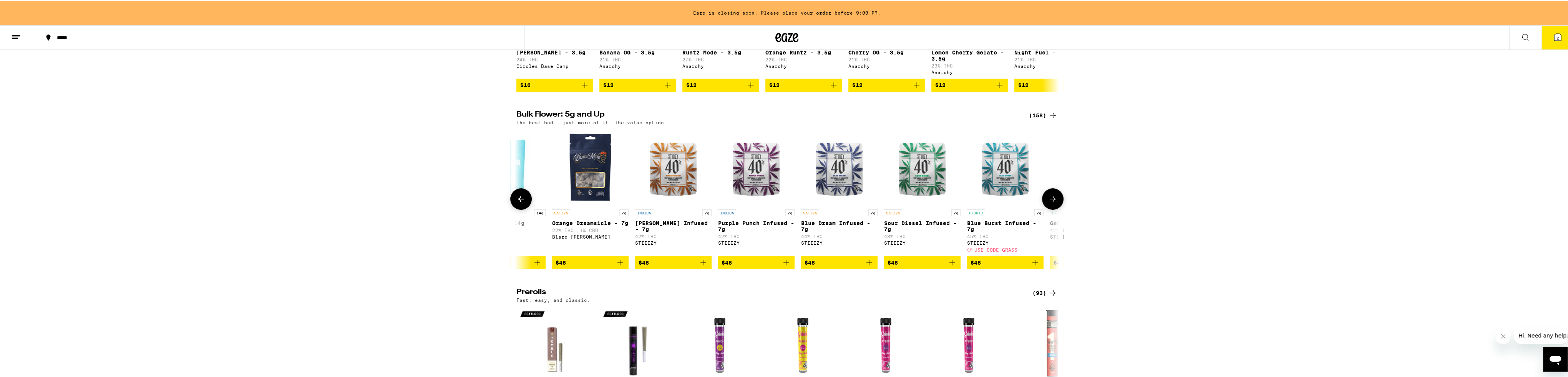
click at [524, 203] on icon at bounding box center [1052, 198] width 9 height 9
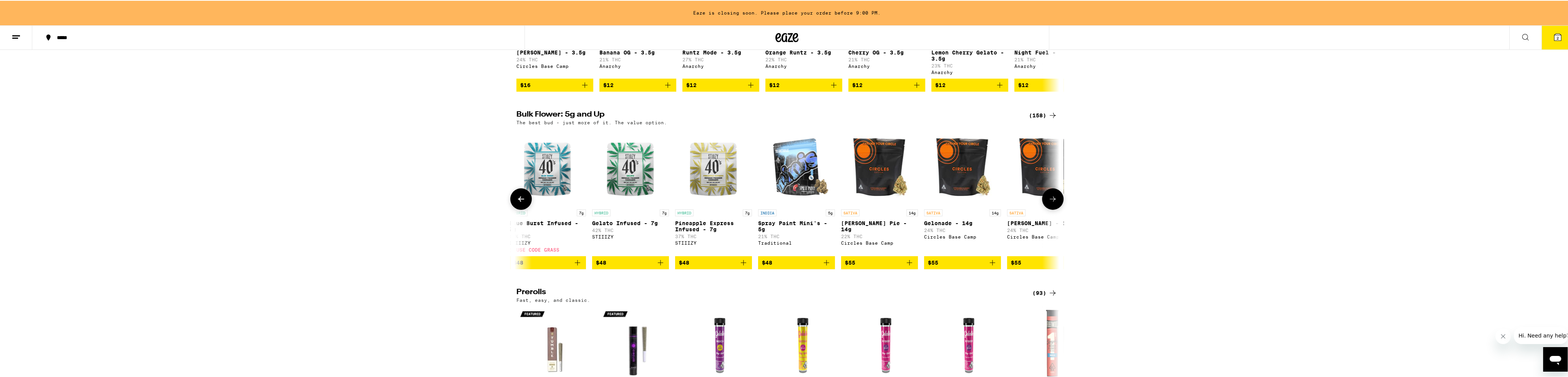
click at [524, 203] on icon at bounding box center [1052, 198] width 9 height 9
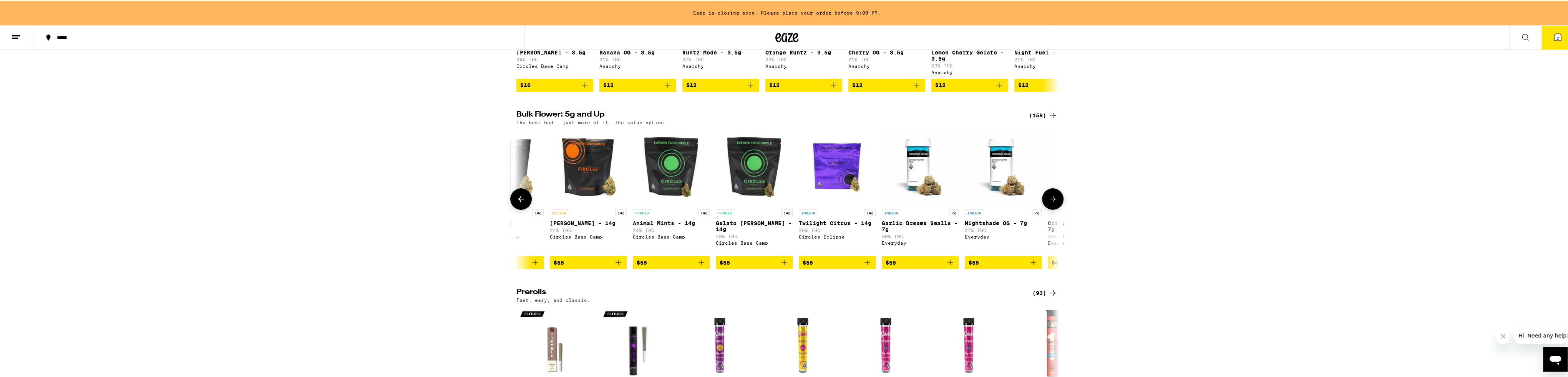
click at [524, 203] on icon at bounding box center [1052, 198] width 9 height 9
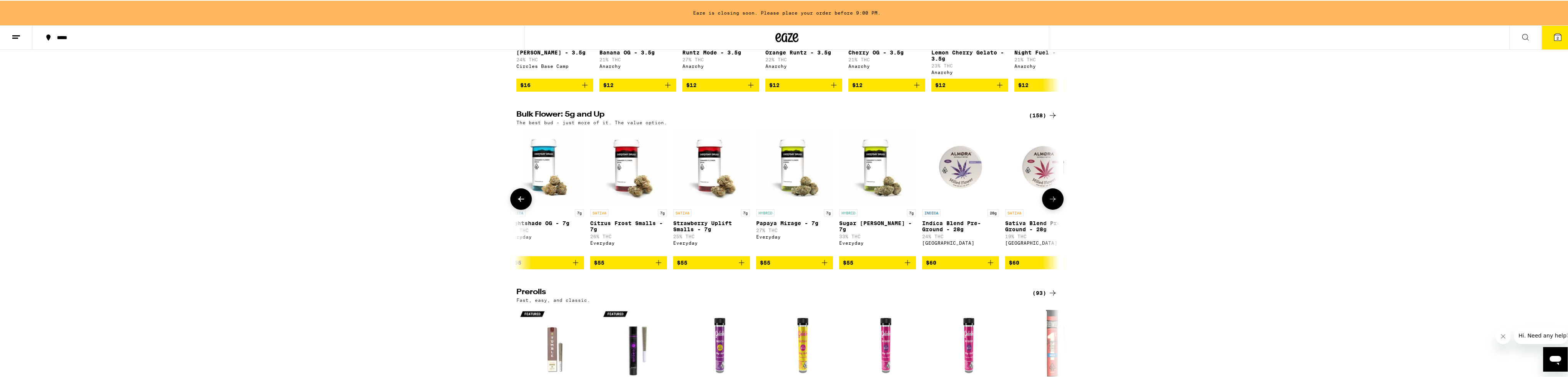
click at [524, 201] on icon at bounding box center [1052, 198] width 6 height 5
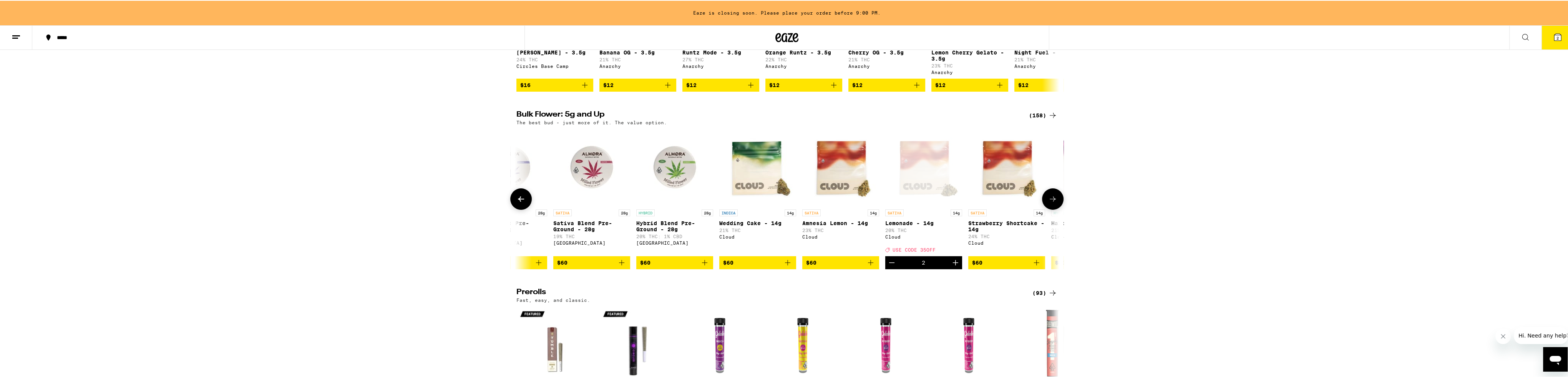
scroll to position [0, 5943]
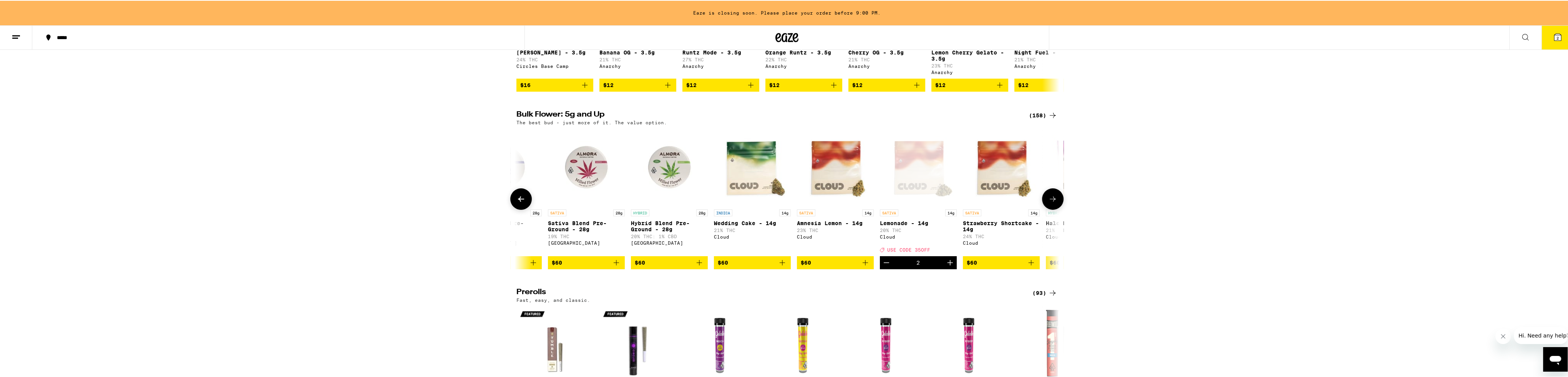
click at [524, 203] on icon at bounding box center [1052, 198] width 9 height 9
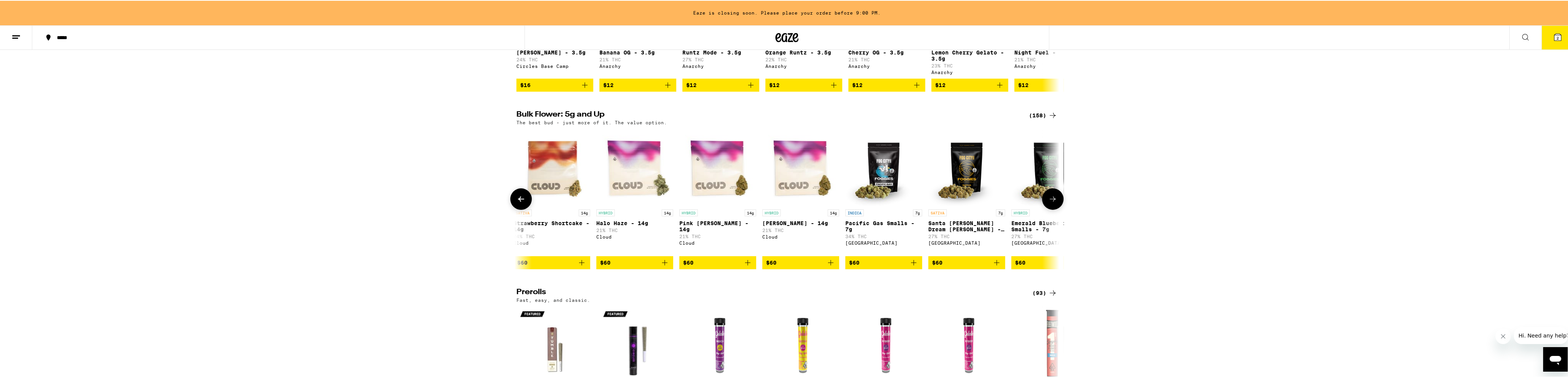
scroll to position [0, 6400]
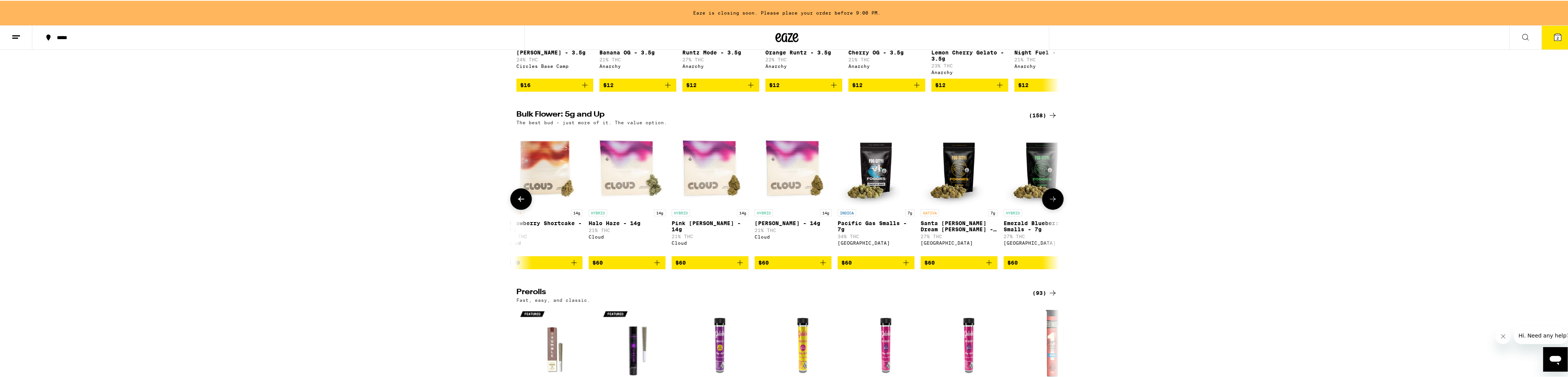
click at [524, 203] on icon at bounding box center [1052, 198] width 9 height 9
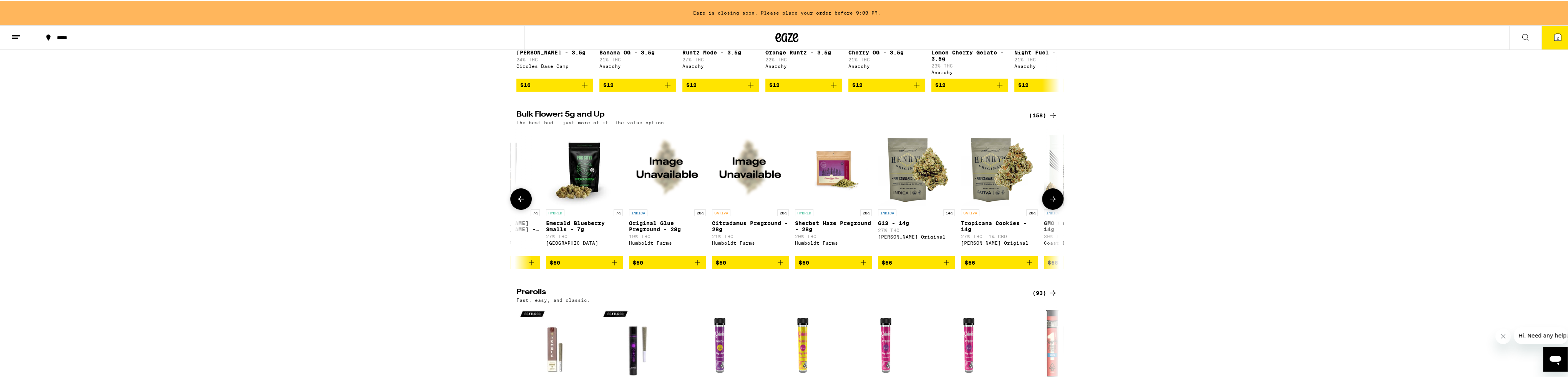
click at [524, 203] on icon at bounding box center [1052, 198] width 9 height 9
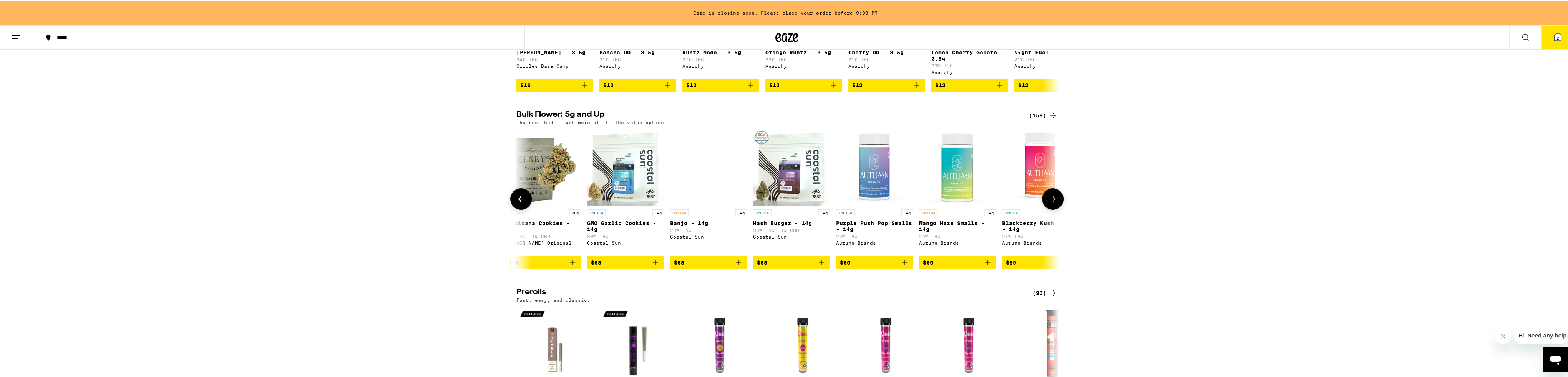
click at [524, 203] on icon at bounding box center [1052, 198] width 9 height 9
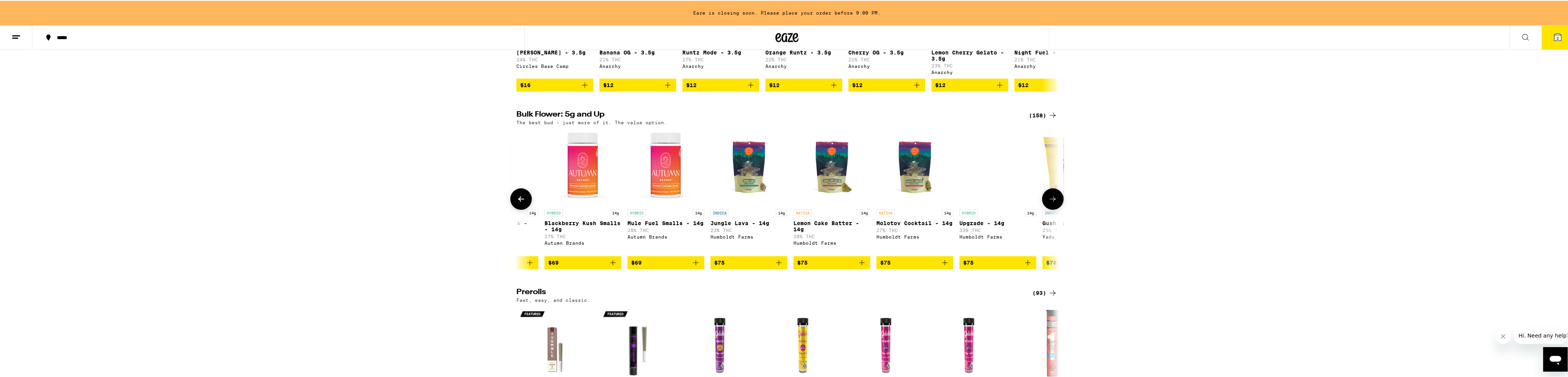
click at [524, 203] on icon at bounding box center [1052, 198] width 9 height 9
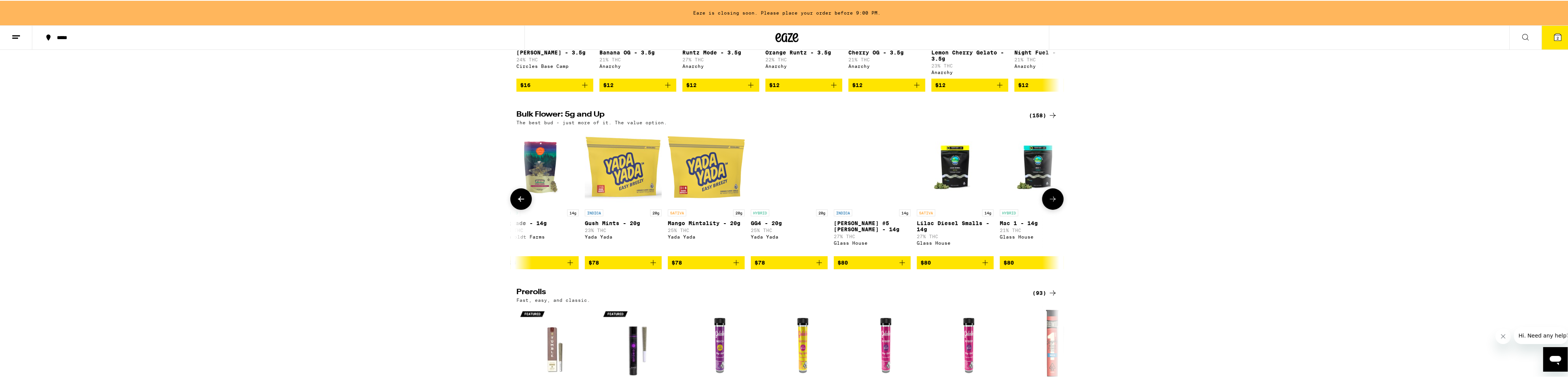
click at [524, 203] on icon at bounding box center [1052, 198] width 9 height 9
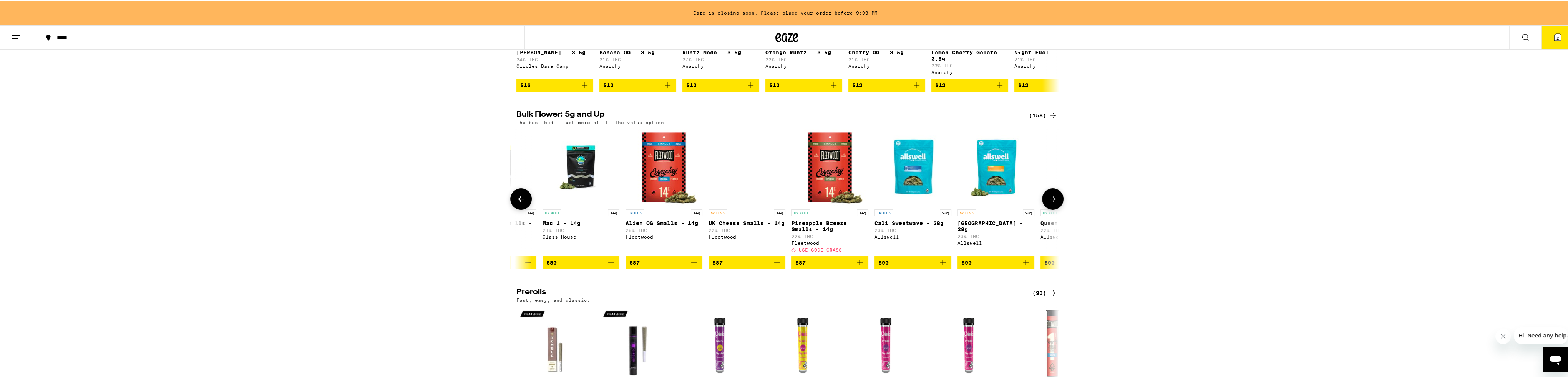
click at [524, 203] on icon at bounding box center [1052, 198] width 9 height 9
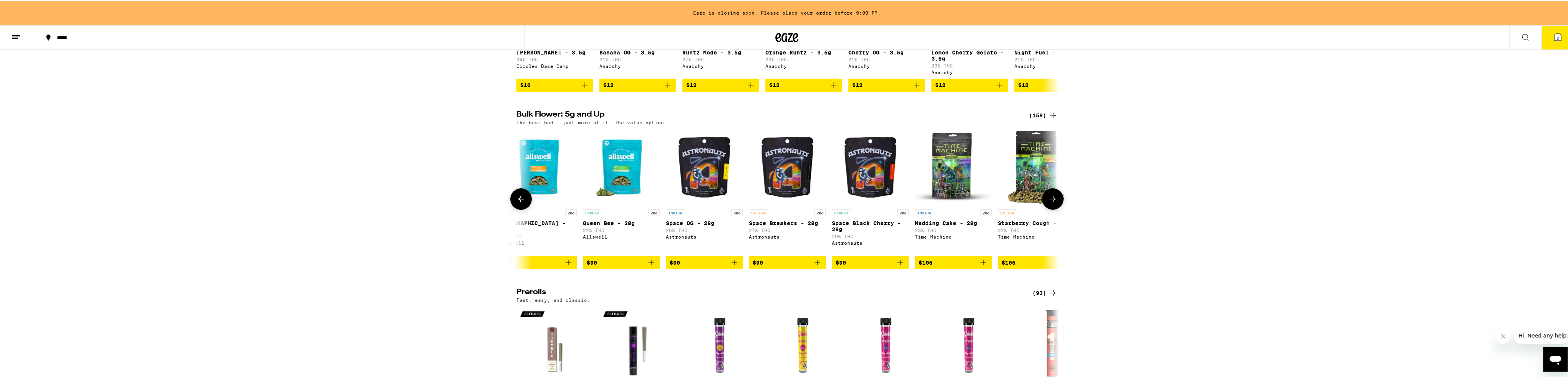
click at [524, 200] on button at bounding box center [520, 198] width 21 height 21
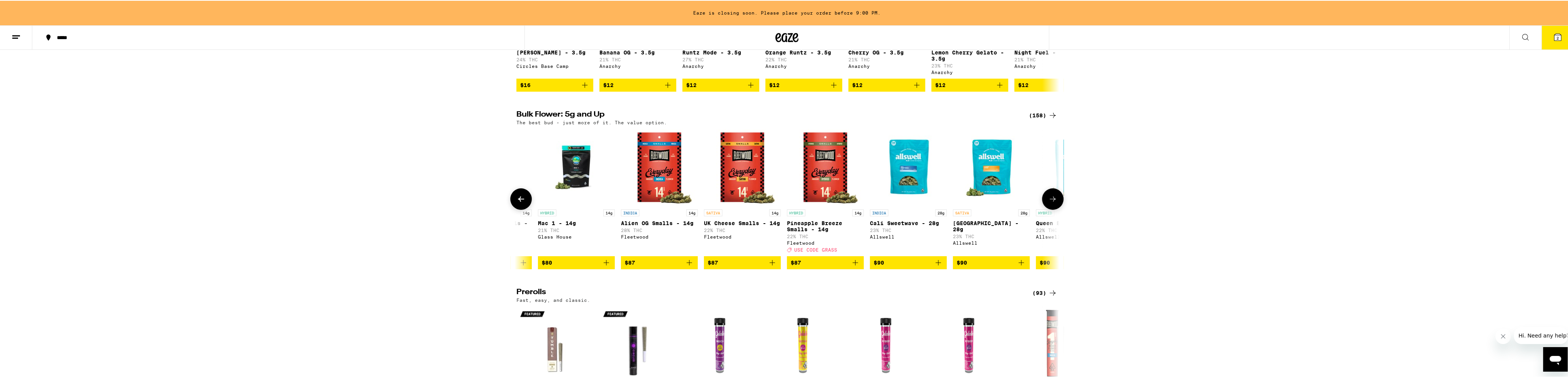
scroll to position [0, 8687]
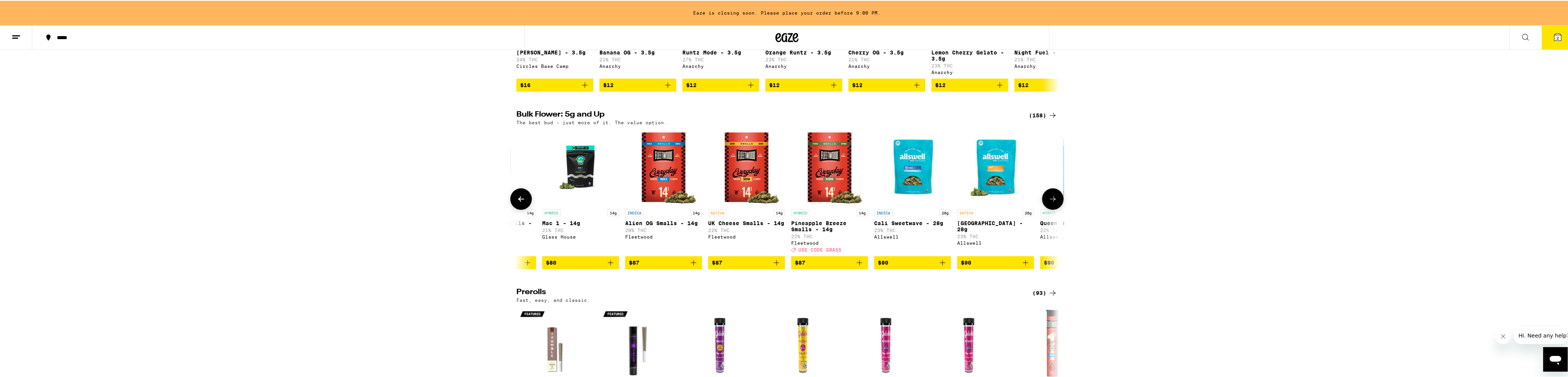
click at [524, 204] on button at bounding box center [1052, 198] width 21 height 21
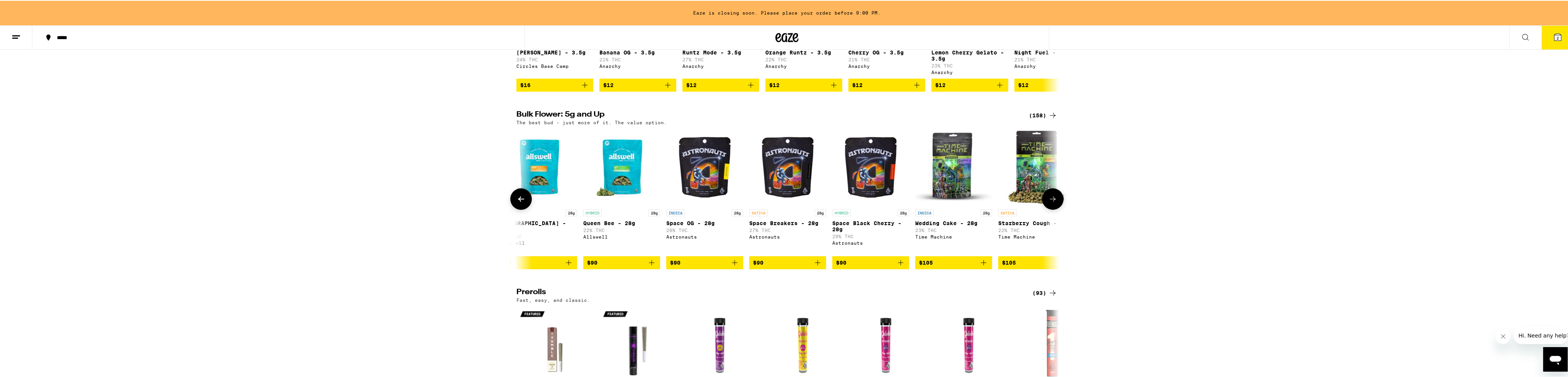
scroll to position [0, 9144]
click at [524, 205] on button at bounding box center [1052, 198] width 21 height 21
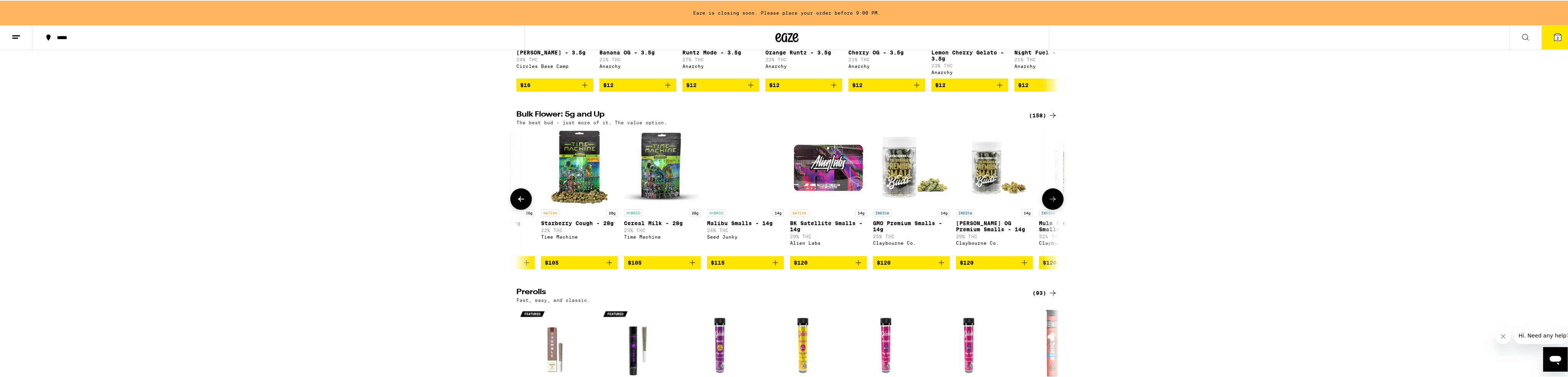
click at [524, 205] on button at bounding box center [1052, 198] width 21 height 21
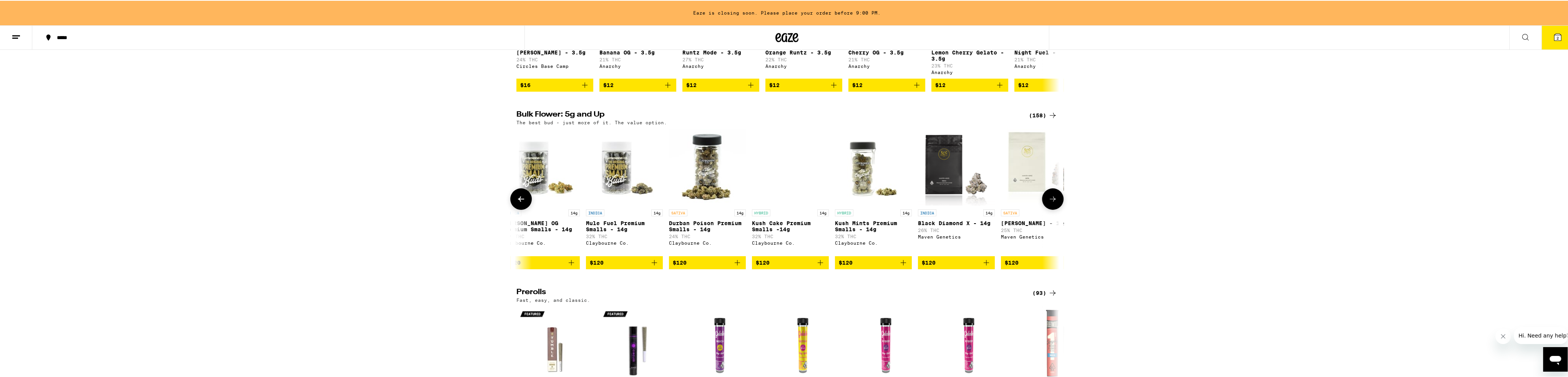
click at [524, 205] on button at bounding box center [1052, 198] width 21 height 21
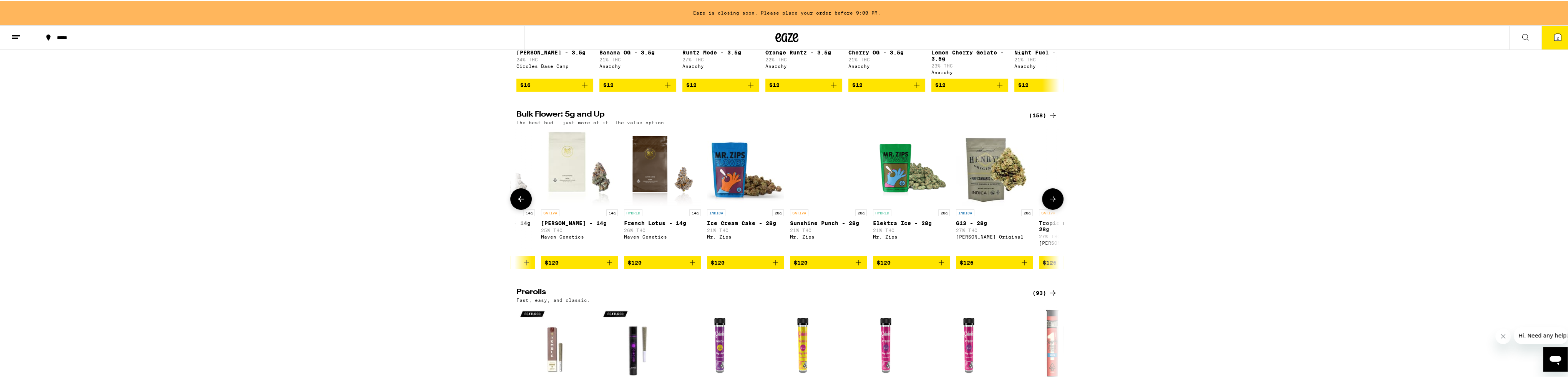
click at [524, 205] on button at bounding box center [1052, 198] width 21 height 21
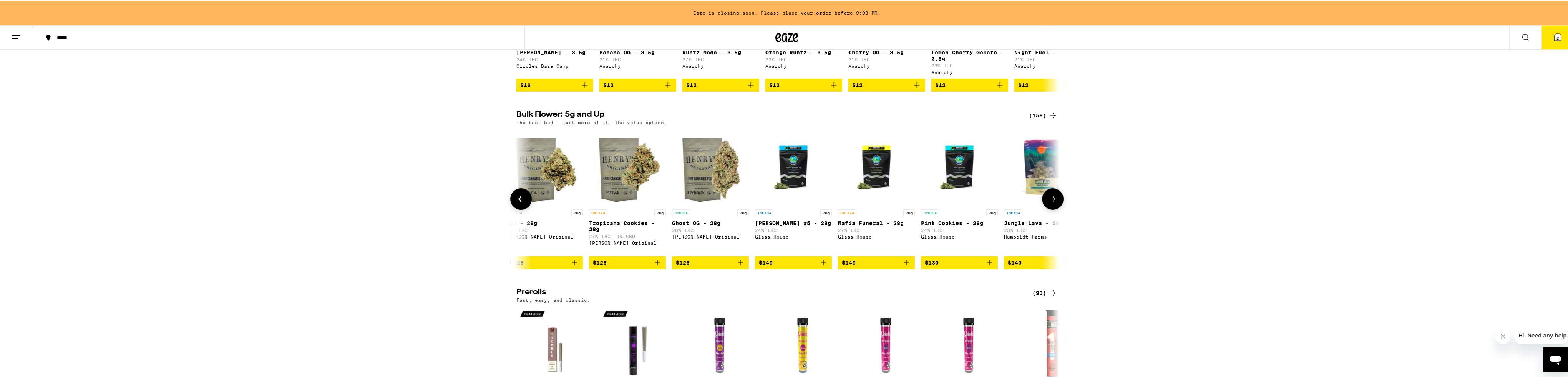
click at [524, 205] on button at bounding box center [1052, 198] width 21 height 21
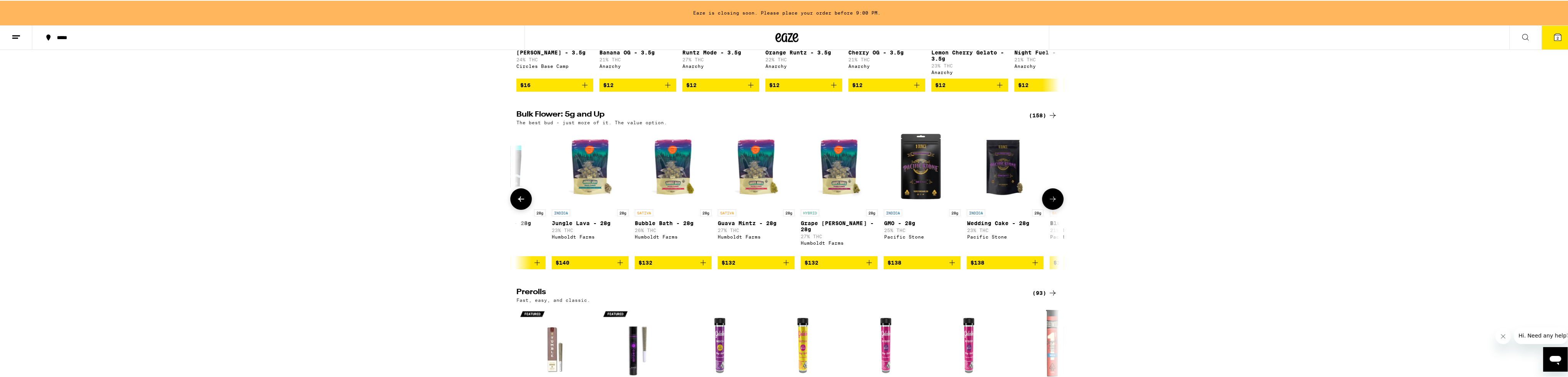
click at [524, 205] on button at bounding box center [1052, 198] width 21 height 21
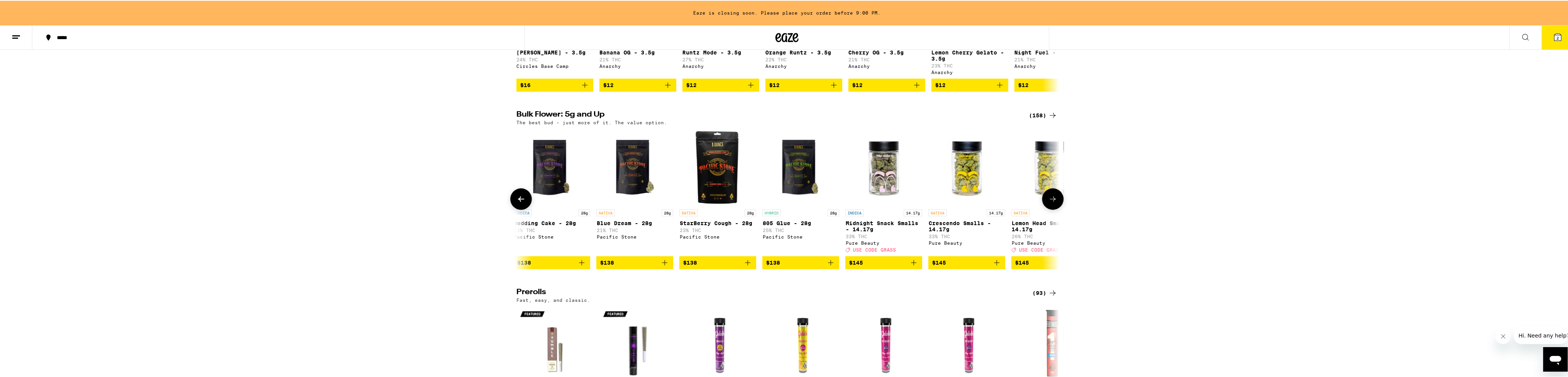
click at [524, 205] on button at bounding box center [1052, 198] width 21 height 21
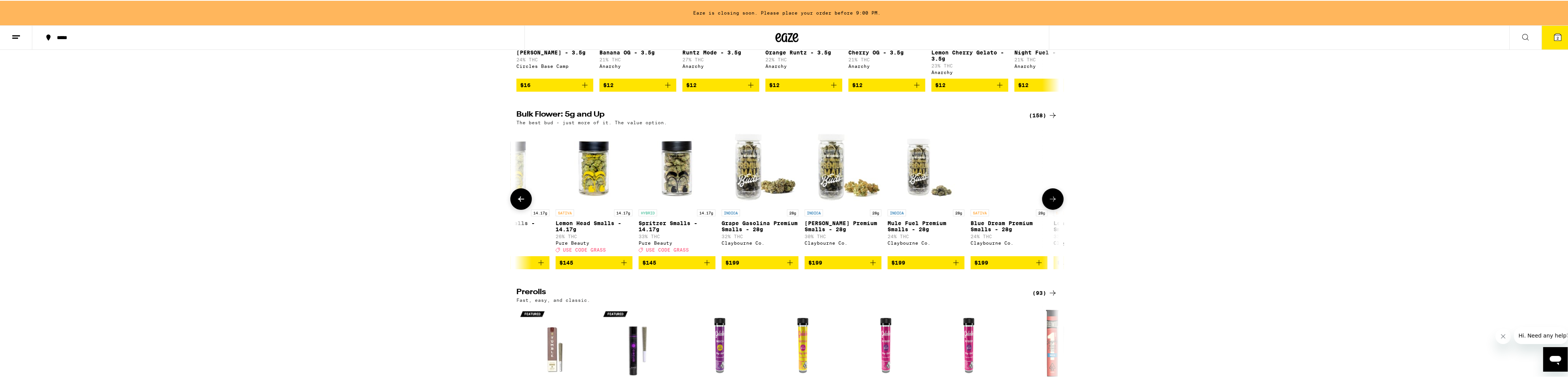
click at [524, 205] on button at bounding box center [1052, 198] width 21 height 21
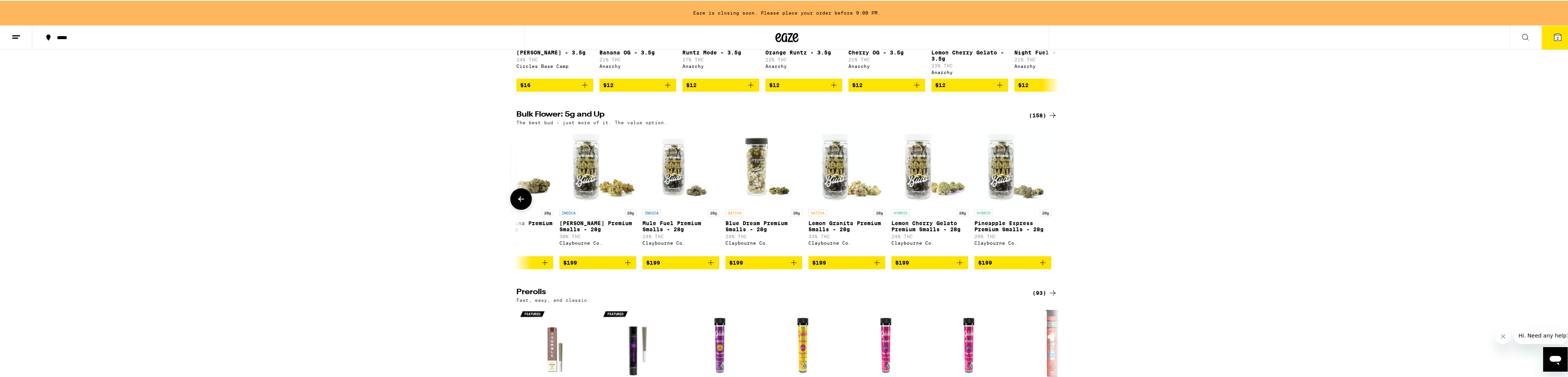
click at [516, 201] on button at bounding box center [520, 198] width 21 height 21
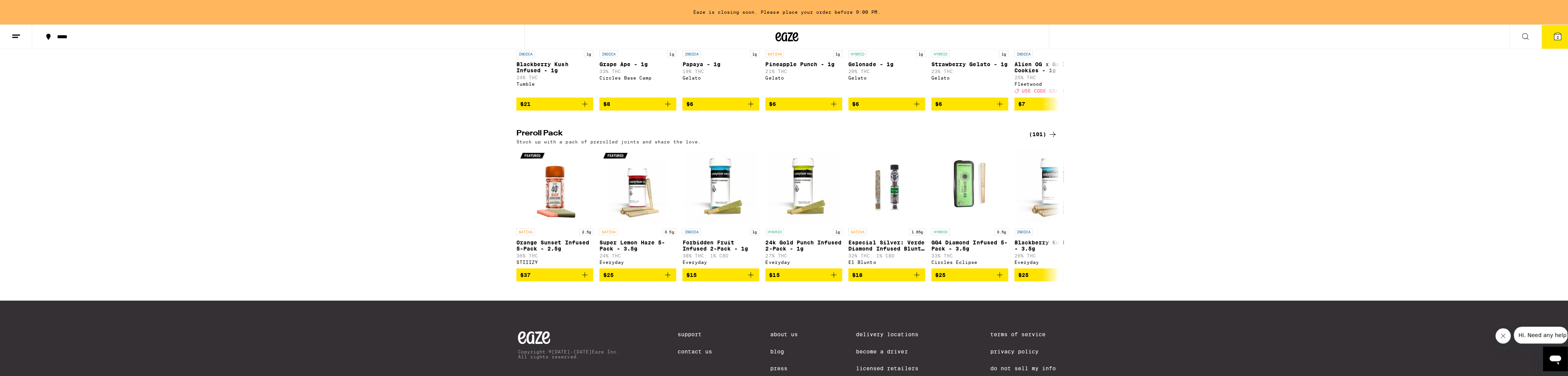
scroll to position [594, 0]
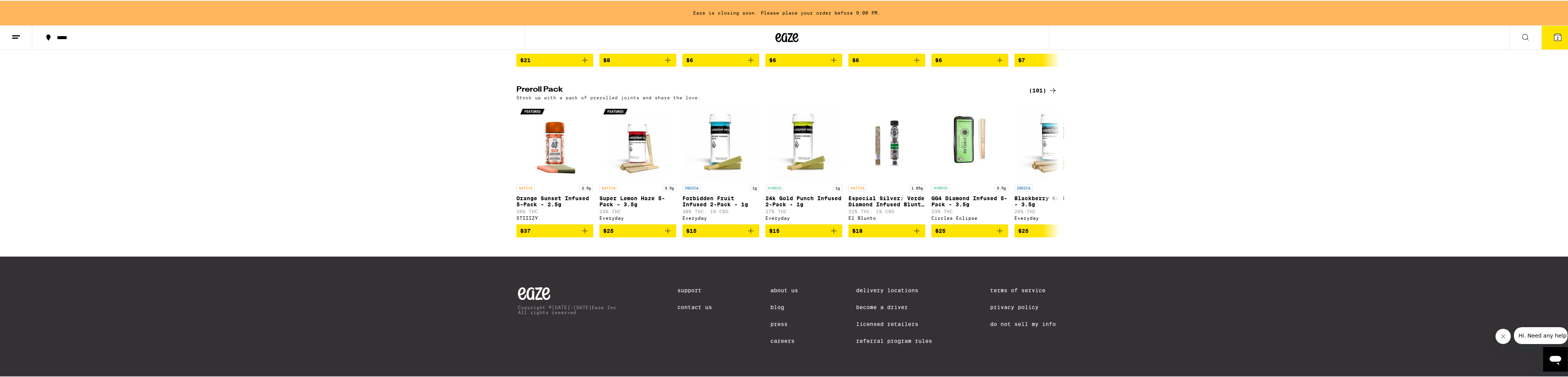
click at [524, 42] on button "2" at bounding box center [1557, 37] width 32 height 24
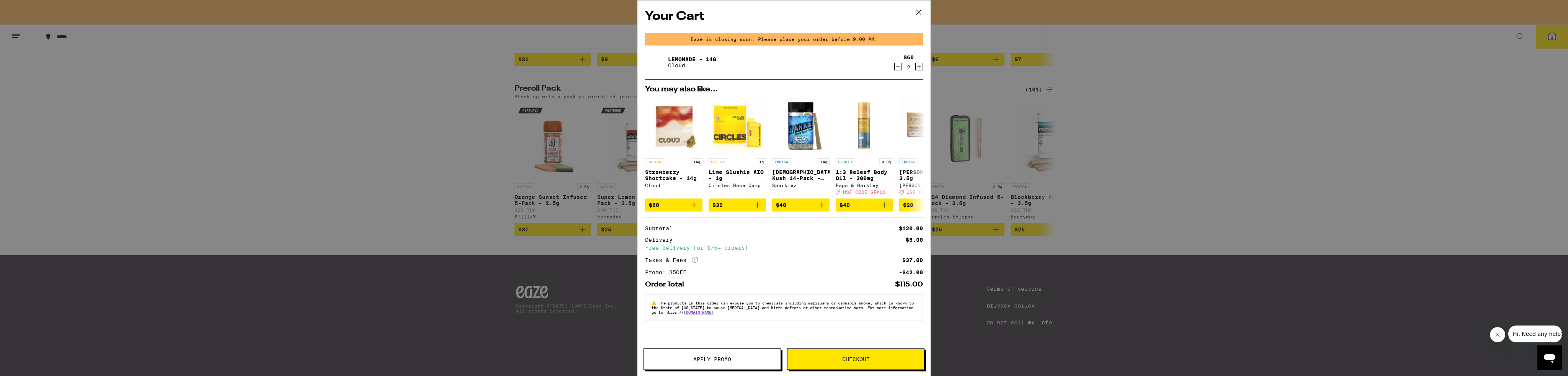
click at [522, 357] on span "Checkout" at bounding box center [856, 359] width 137 height 5
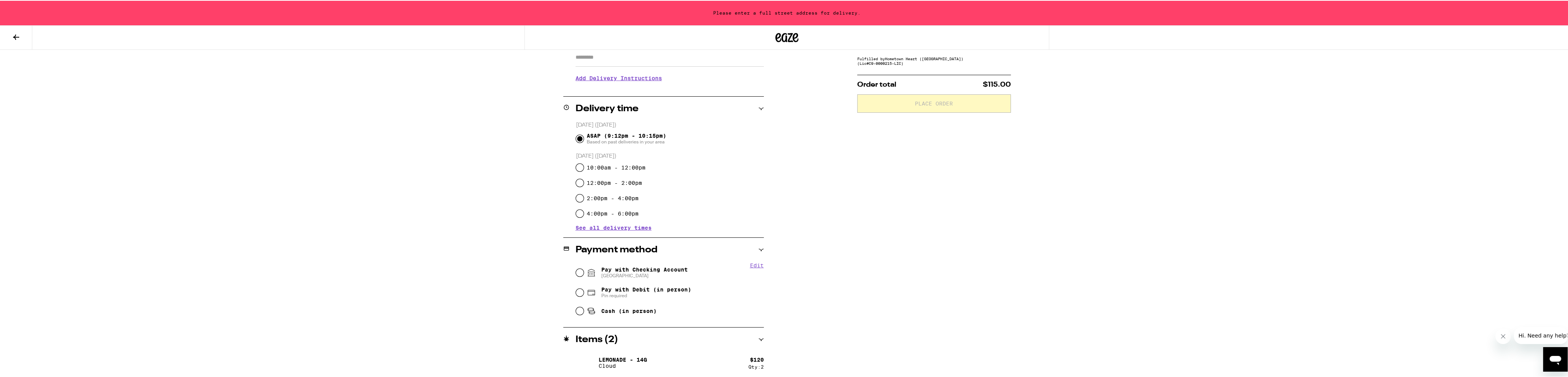
scroll to position [144, 0]
click at [524, 271] on input "Pay with Checking Account CHASE COLLEGE" at bounding box center [580, 270] width 8 height 8
radio input "true"
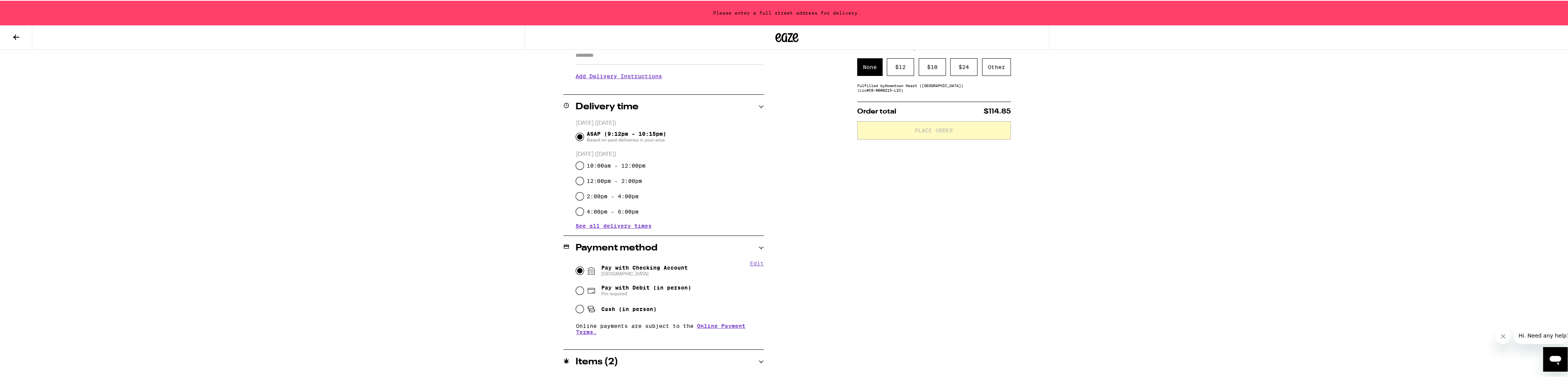
scroll to position [67, 0]
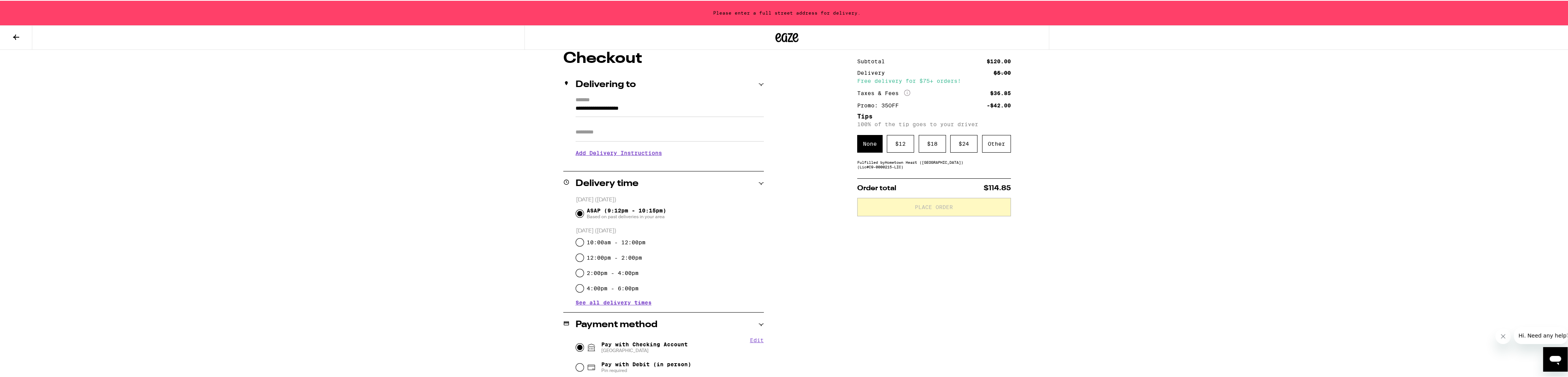
click at [524, 151] on div "None" at bounding box center [870, 143] width 26 height 18
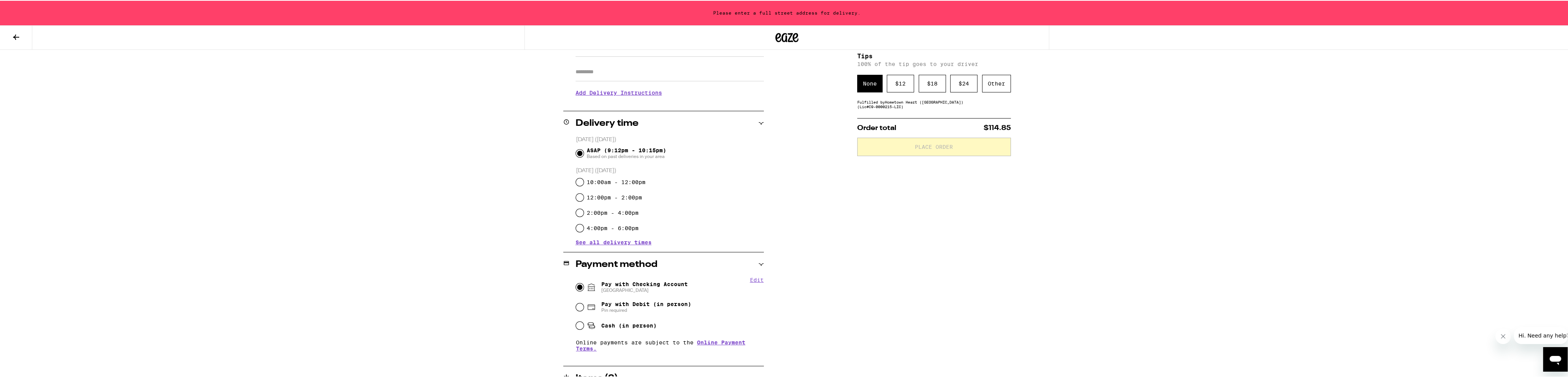
scroll to position [168, 0]
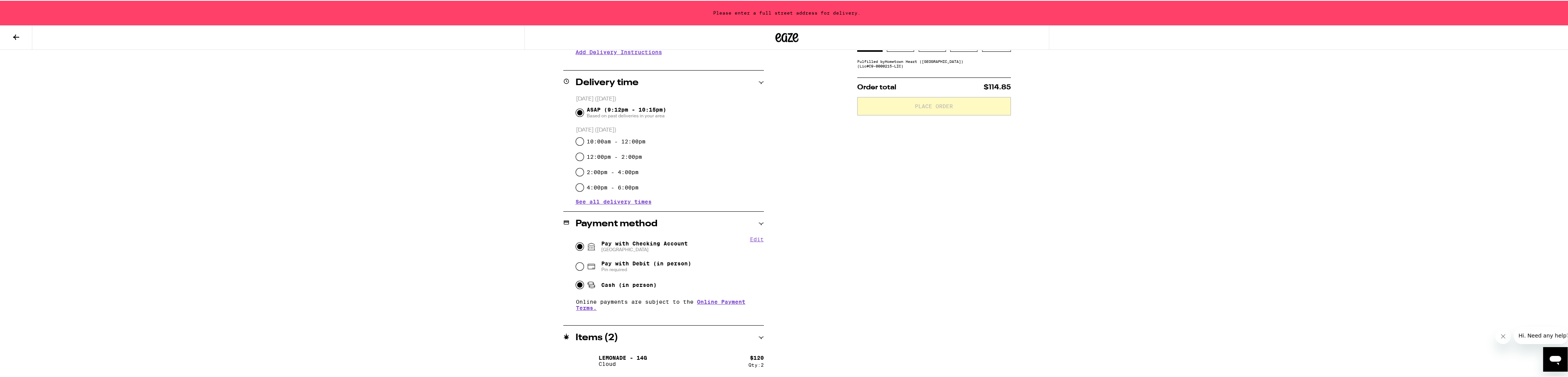
click at [524, 286] on input "Cash (in person)" at bounding box center [580, 284] width 8 height 8
radio input "true"
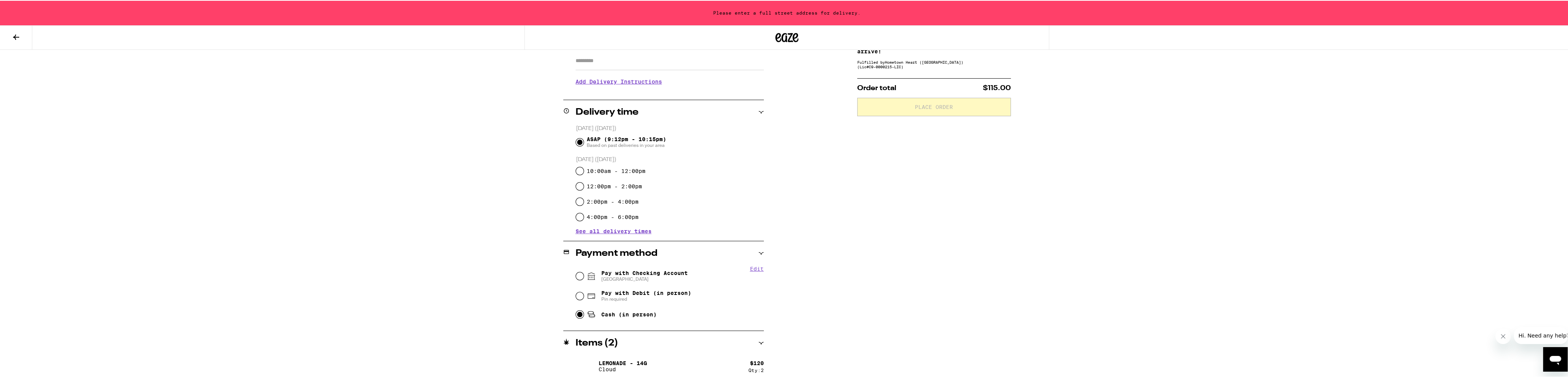
scroll to position [144, 0]
click at [524, 270] on input "Pay with Checking Account CHASE COLLEGE" at bounding box center [580, 270] width 8 height 8
radio input "true"
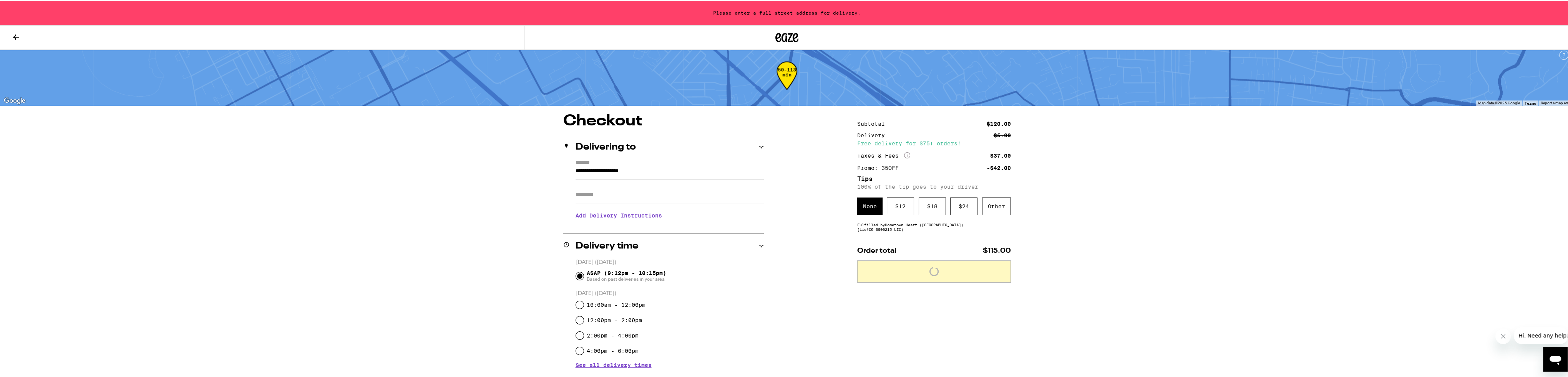
scroll to position [0, 0]
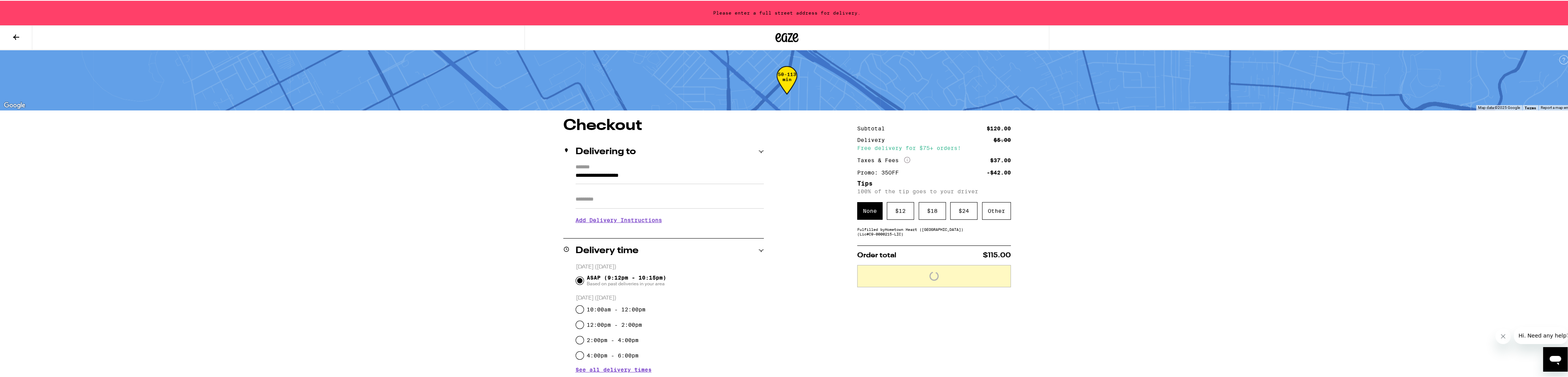
click at [524, 173] on input "**********" at bounding box center [669, 176] width 188 height 13
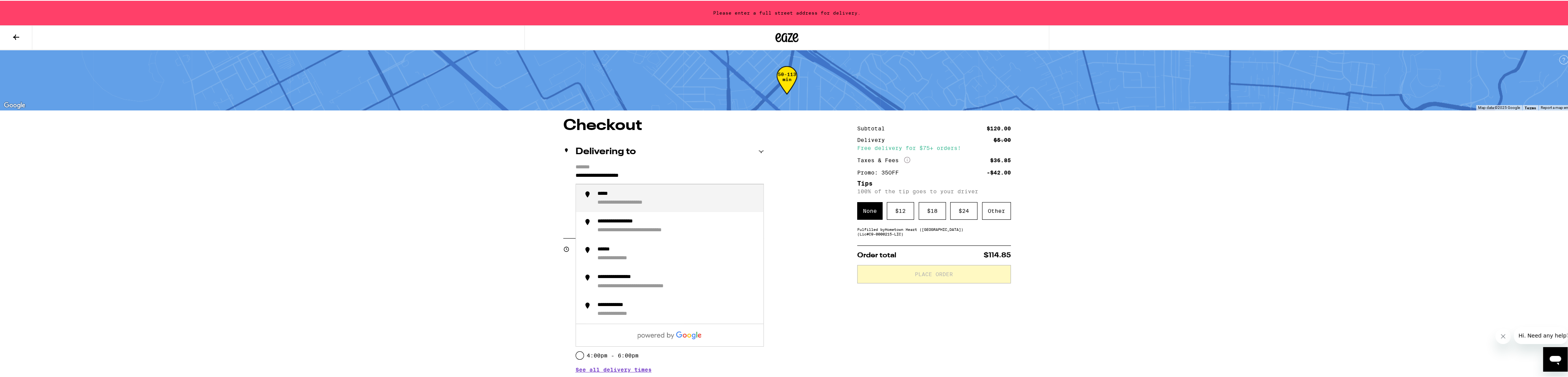
drag, startPoint x: 660, startPoint y: 174, endPoint x: 555, endPoint y: 181, distance: 105.2
click at [524, 181] on div "**********" at bounding box center [787, 331] width 553 height 428
click at [524, 198] on div "**********" at bounding box center [677, 198] width 160 height 16
type input "**********"
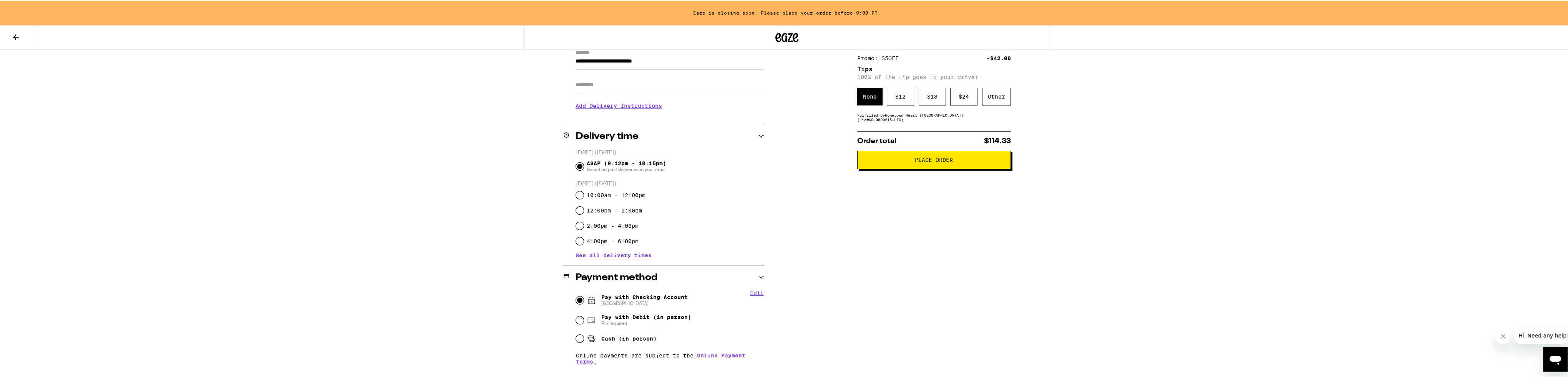
scroll to position [115, 0]
click at [524, 167] on button "Place Order" at bounding box center [934, 159] width 154 height 18
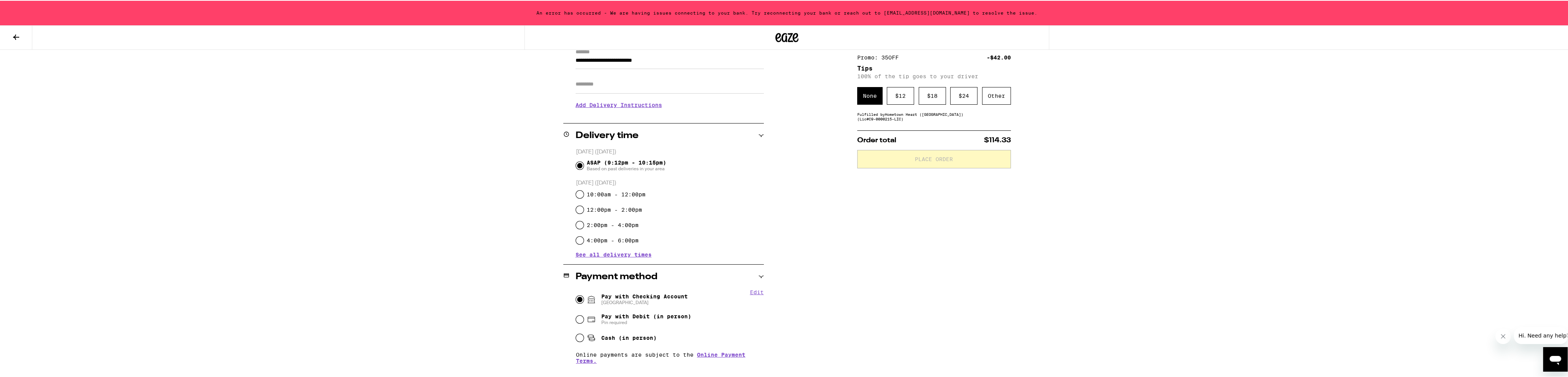
click at [524, 335] on span "Cash (in person)" at bounding box center [621, 337] width 70 height 9
click at [524, 335] on input "Cash (in person)" at bounding box center [580, 337] width 8 height 8
radio input "true"
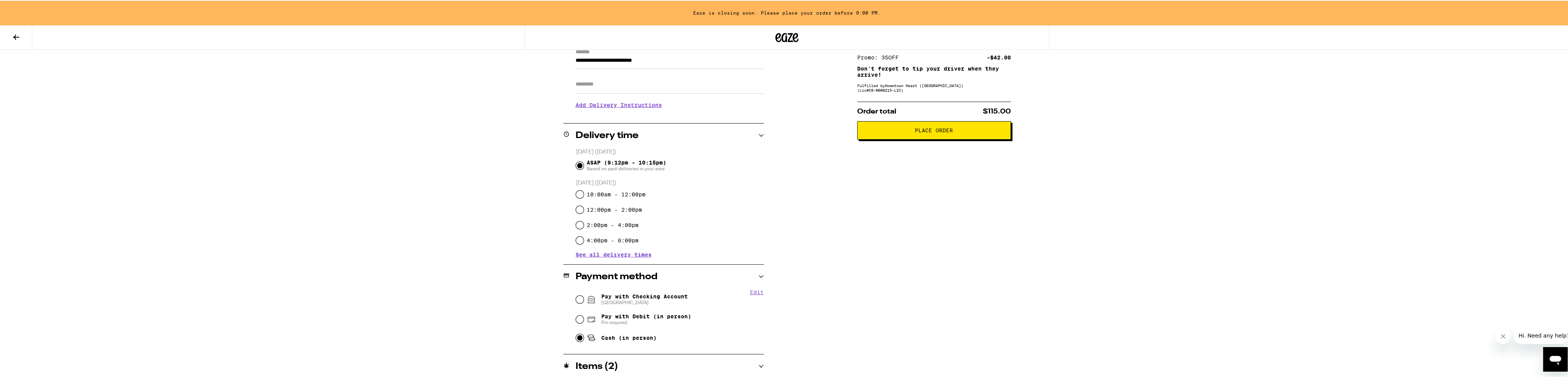
click at [524, 138] on button "Place Order" at bounding box center [934, 129] width 154 height 18
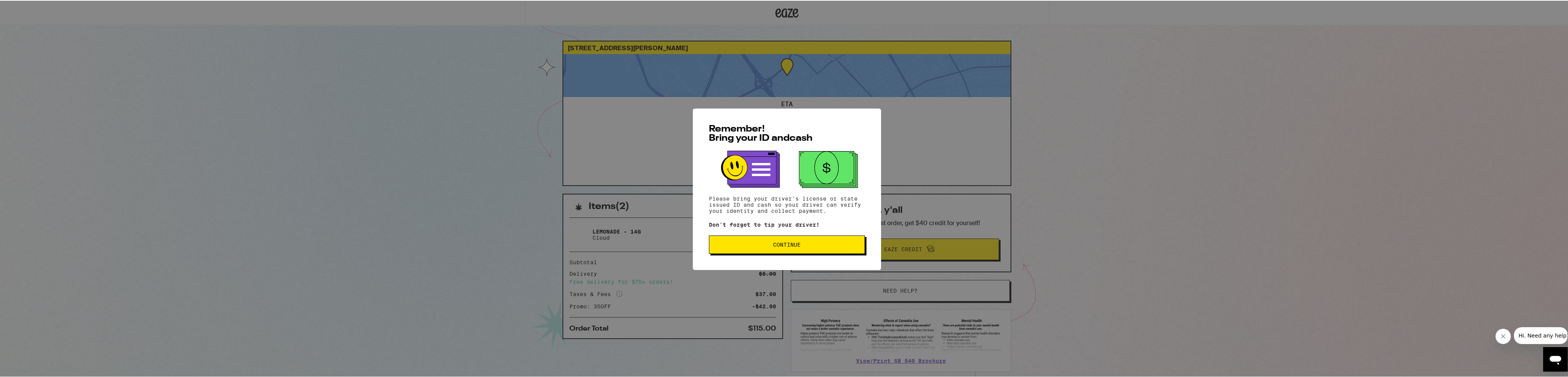
click at [524, 241] on button "Continue" at bounding box center [786, 244] width 156 height 18
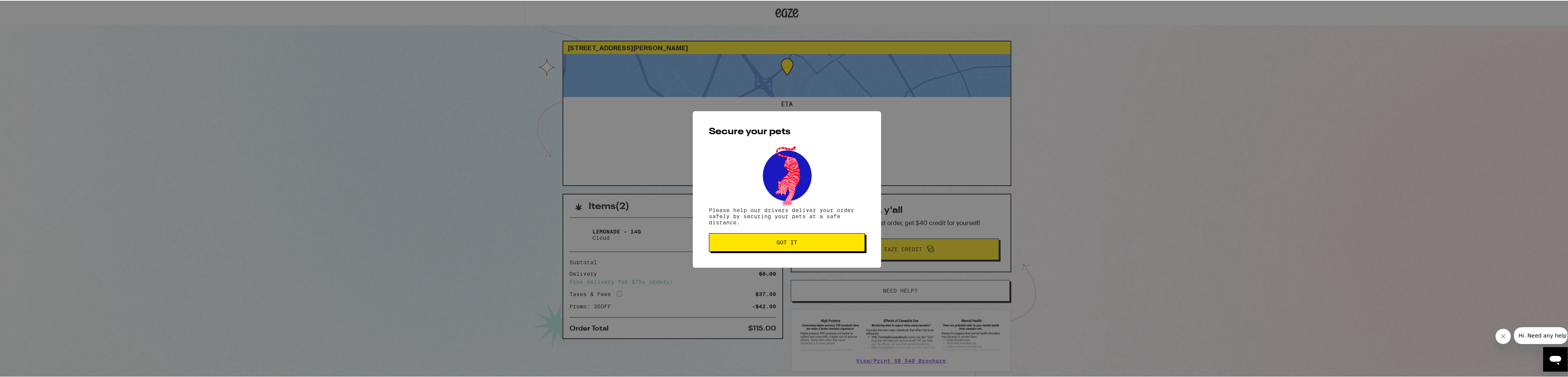
click at [524, 240] on span "Got it" at bounding box center [787, 242] width 143 height 5
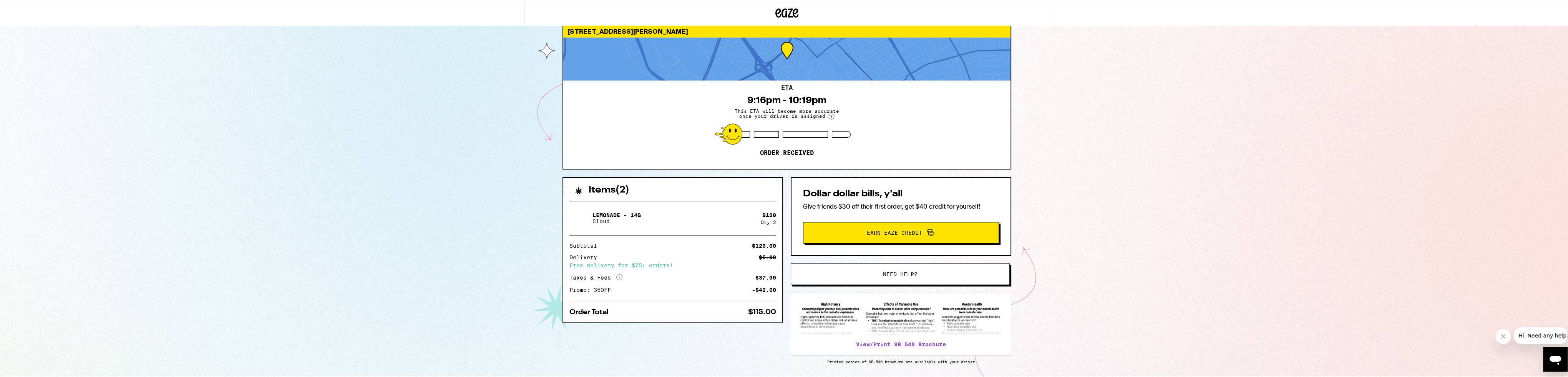
scroll to position [41, 0]
